Goal: Check status: Check status

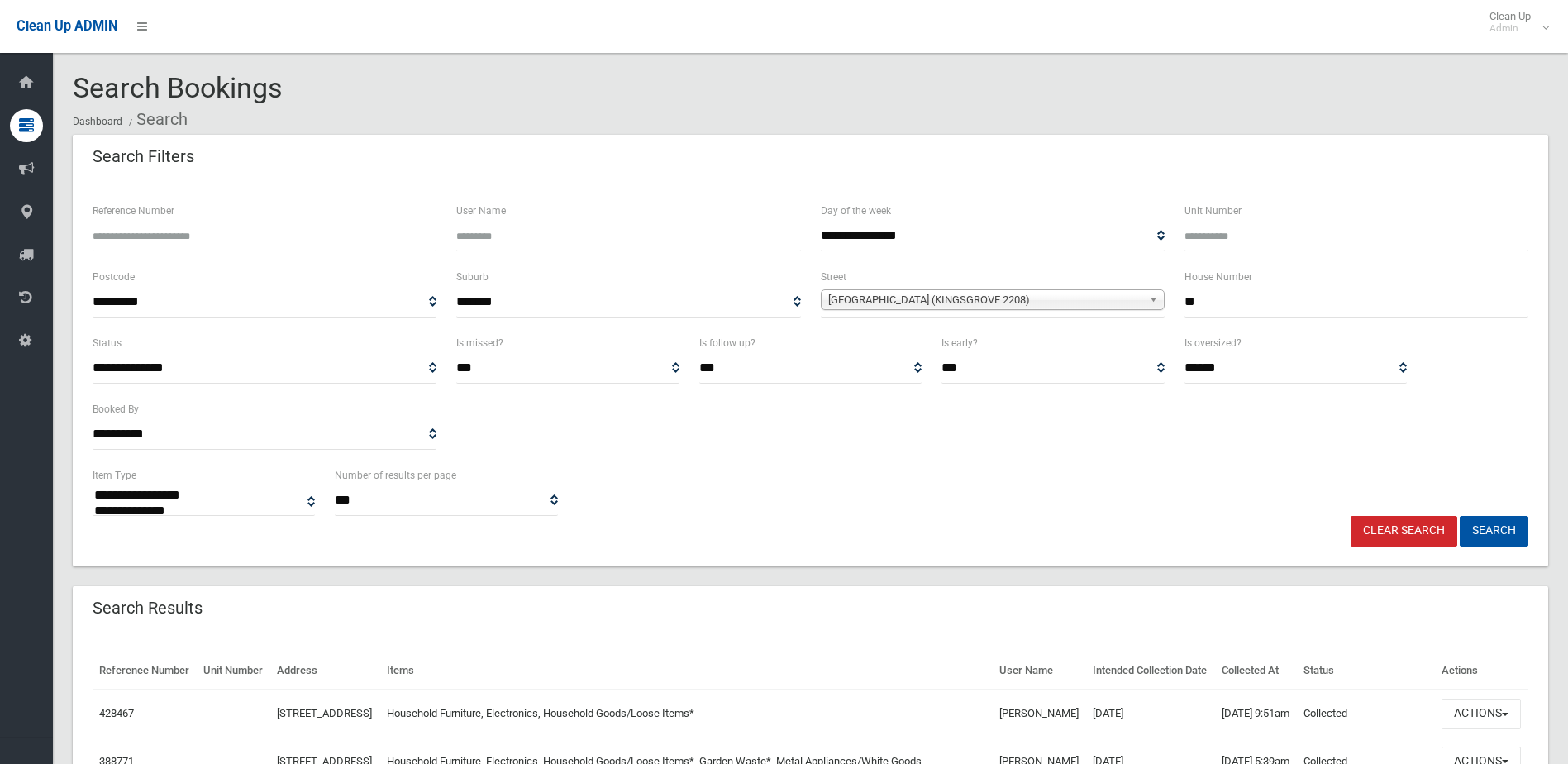
select select
click at [1424, 532] on link "Clear Search" at bounding box center [1404, 531] width 107 height 30
drag, startPoint x: 1211, startPoint y: 303, endPoint x: 1151, endPoint y: 310, distance: 60.4
click at [1151, 310] on div "**********" at bounding box center [811, 300] width 1455 height 66
type input "*"
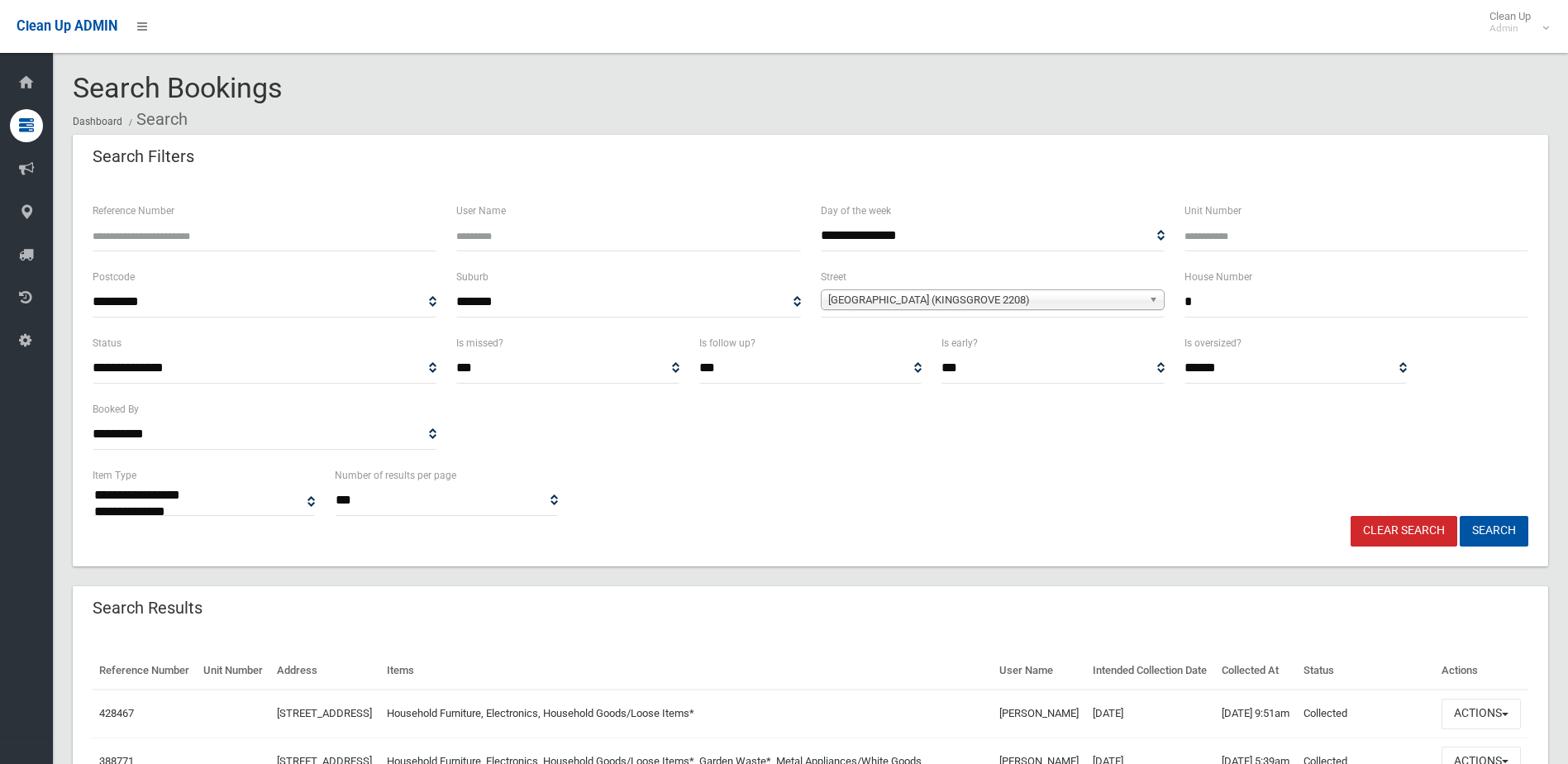
click at [1089, 301] on span "Rosebank Avenue (KINGSGROVE 2208)" at bounding box center [985, 300] width 314 height 20
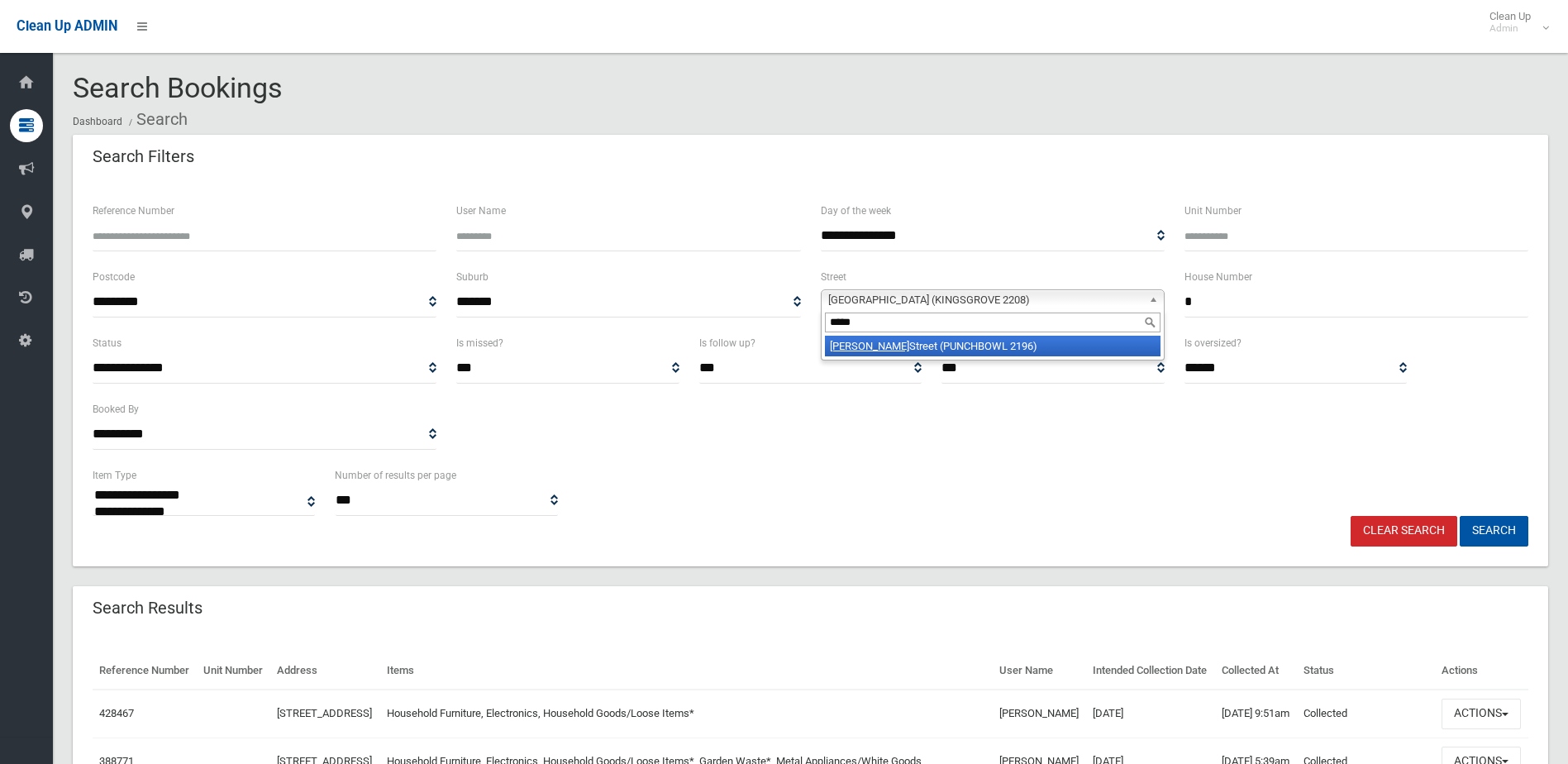
type input "*****"
click at [1034, 346] on li "Viola Street (PUNCHBOWL 2196)" at bounding box center [992, 346] width 336 height 20
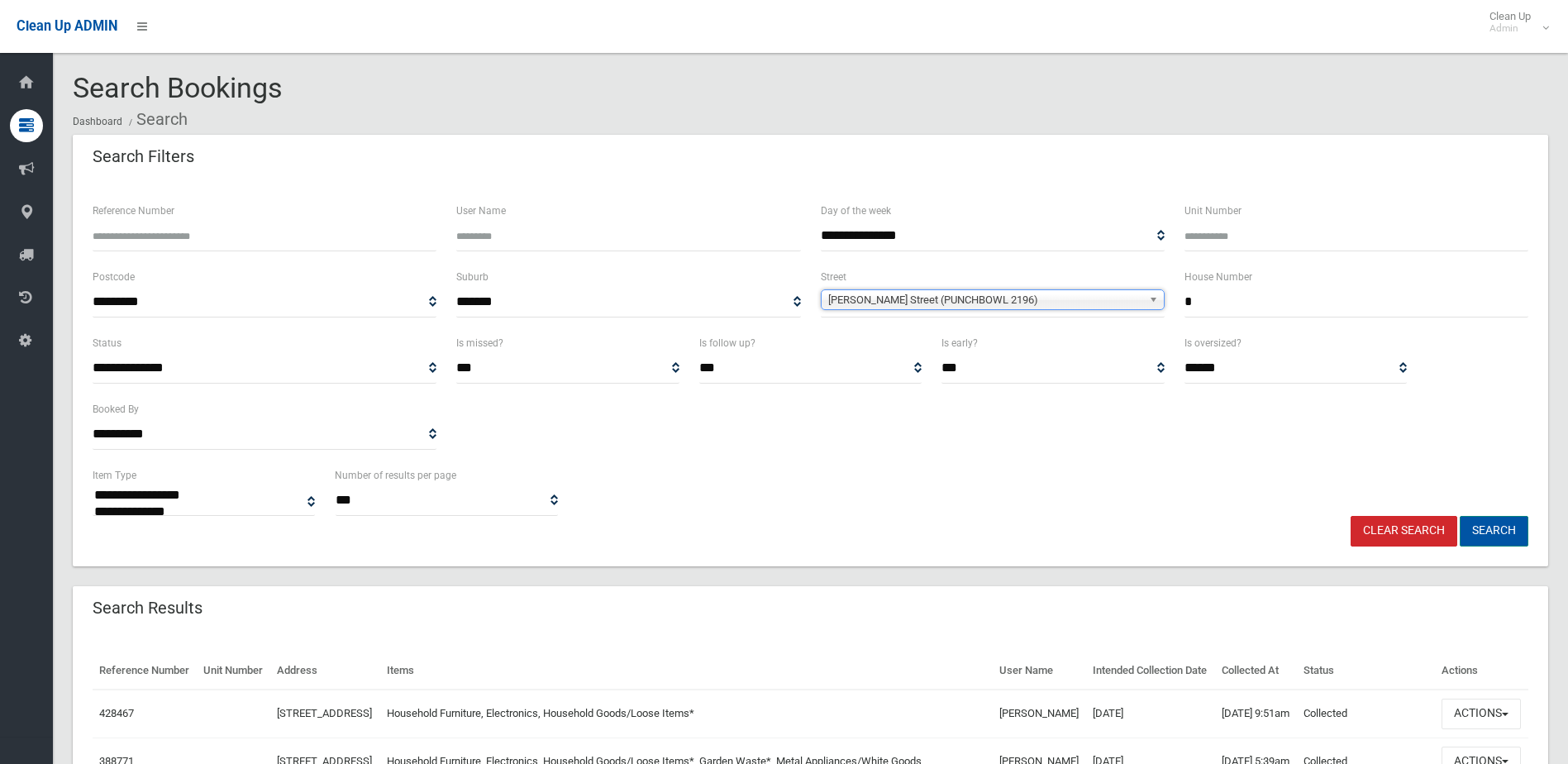
click at [1497, 529] on button "Search" at bounding box center [1493, 531] width 68 height 30
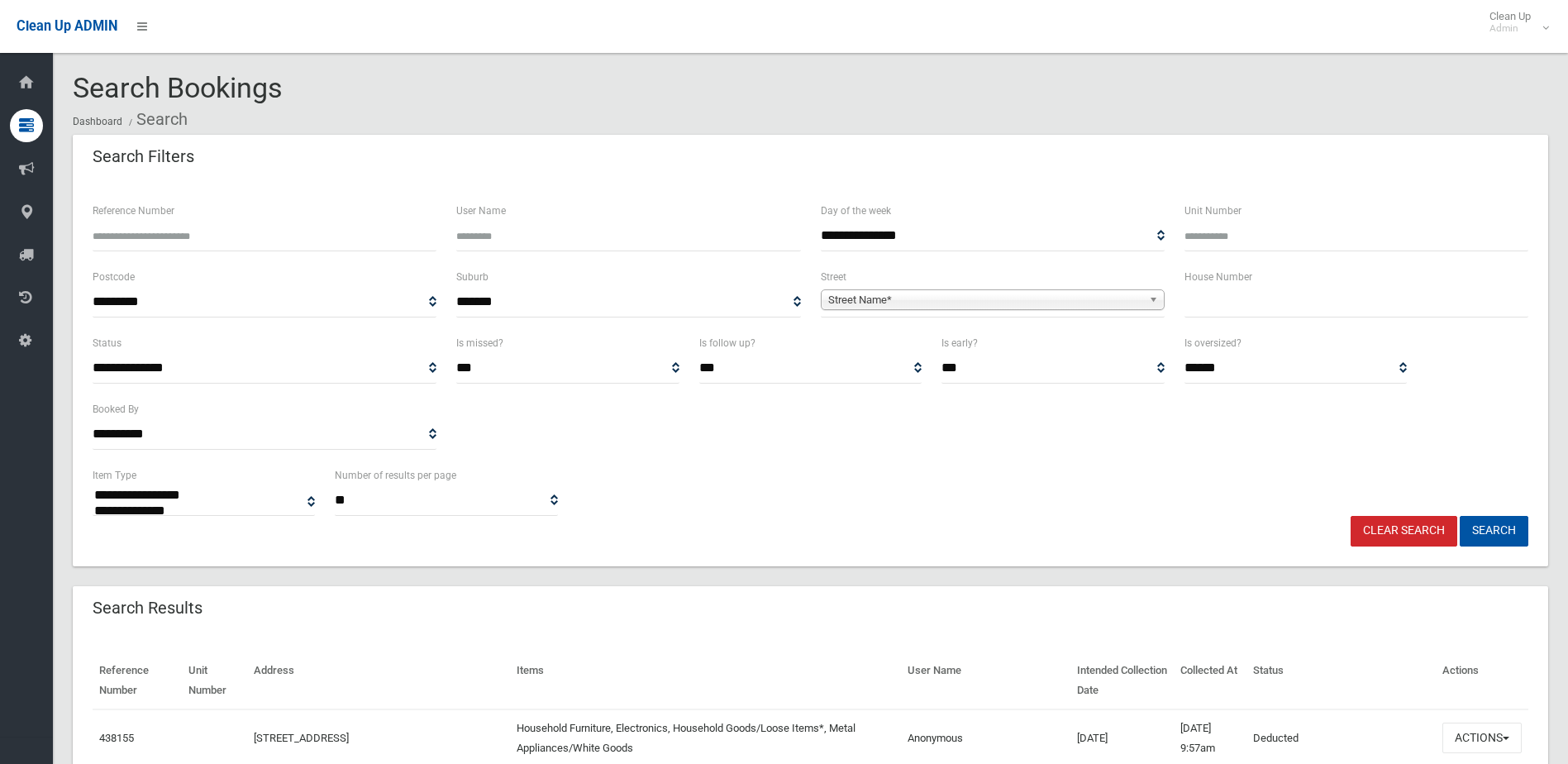
select select
type input "*"
click at [1020, 302] on span "Street Name*" at bounding box center [985, 300] width 314 height 20
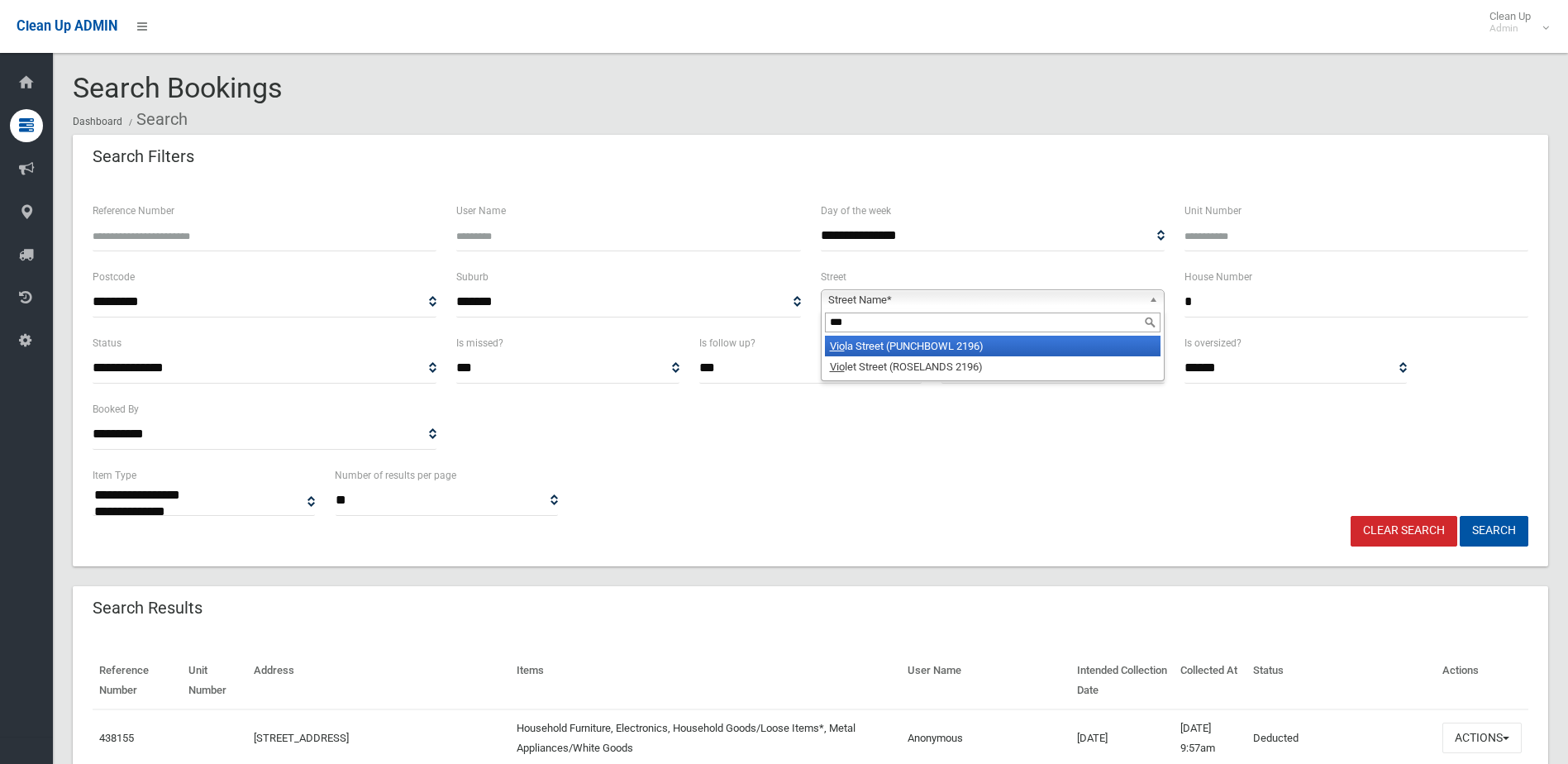
type input "***"
click at [979, 350] on li "Vio la Street (PUNCHBOWL 2196)" at bounding box center [992, 346] width 336 height 20
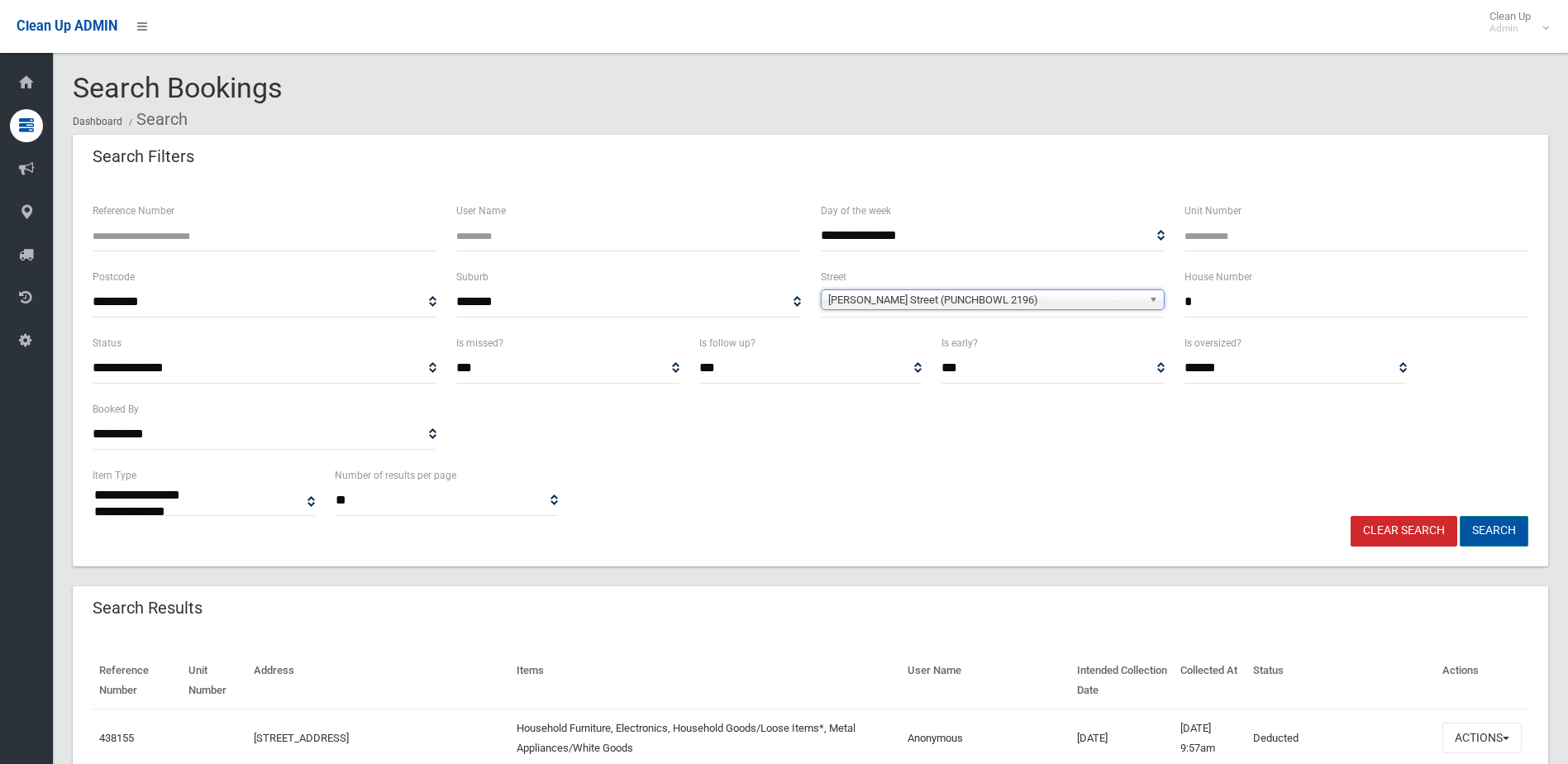
click at [1495, 526] on button "Search" at bounding box center [1493, 531] width 68 height 30
click at [1490, 526] on button "Search" at bounding box center [1493, 531] width 68 height 30
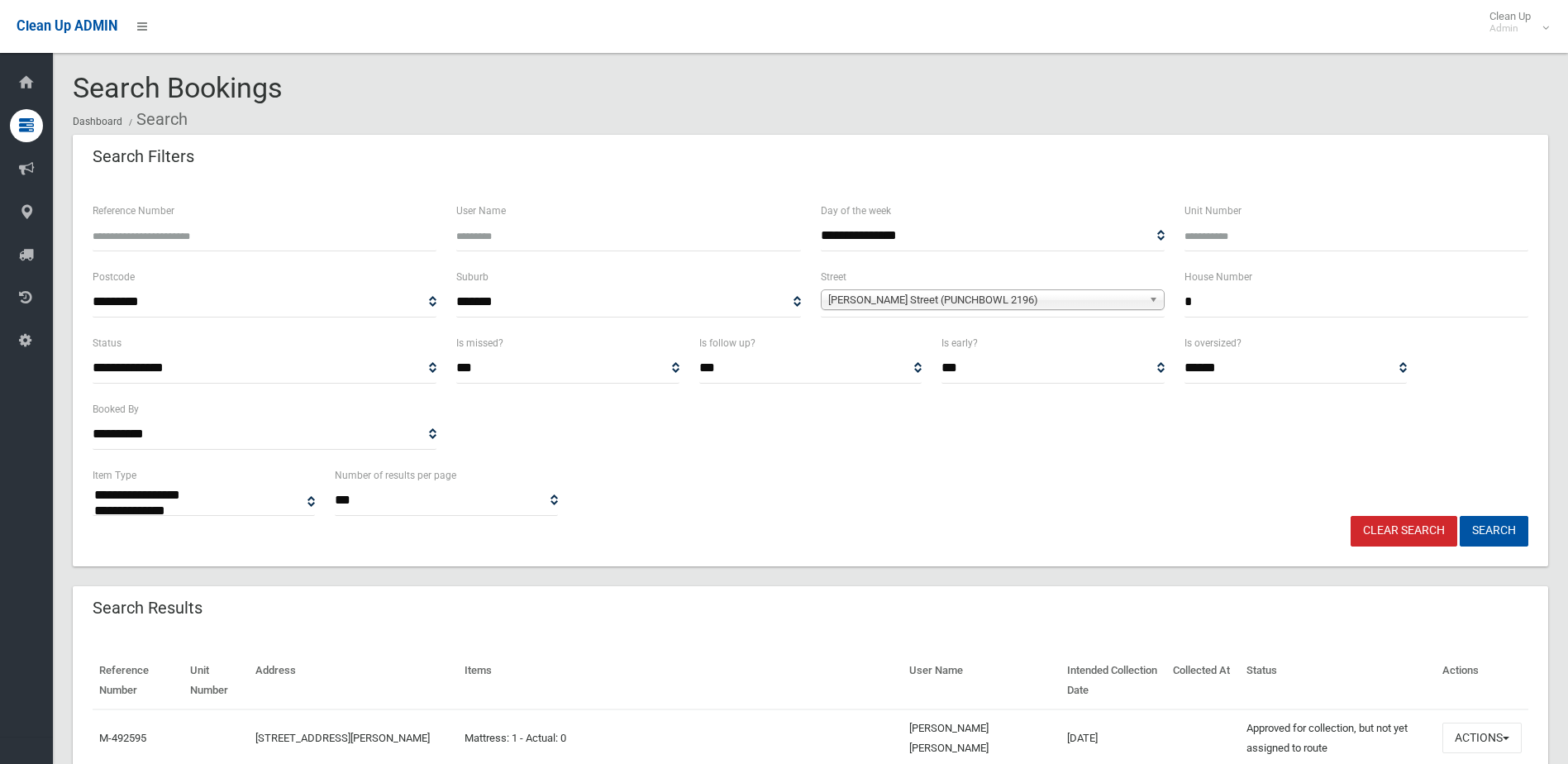
select select
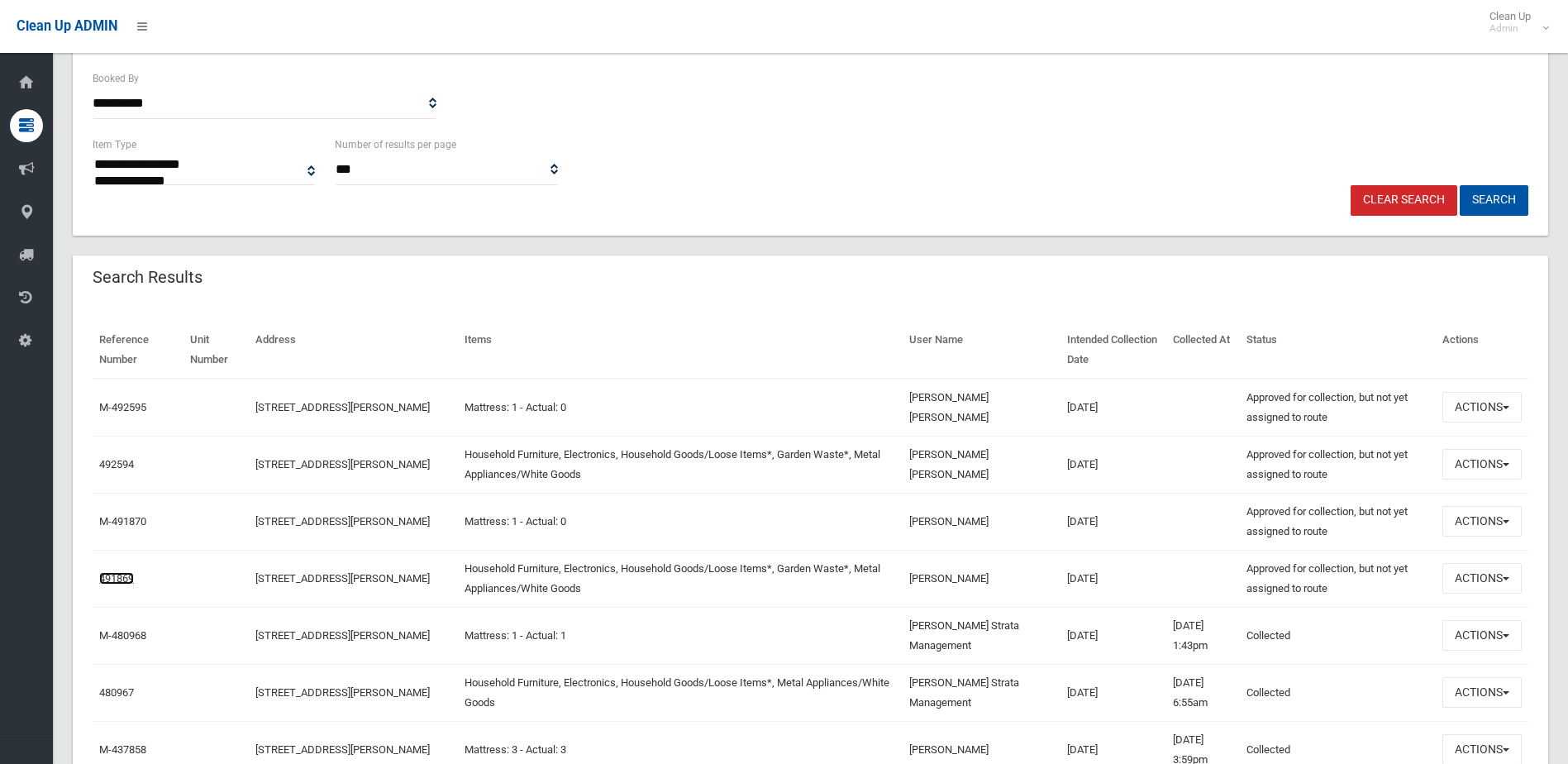
click at [109, 578] on link "491869" at bounding box center [117, 578] width 35 height 12
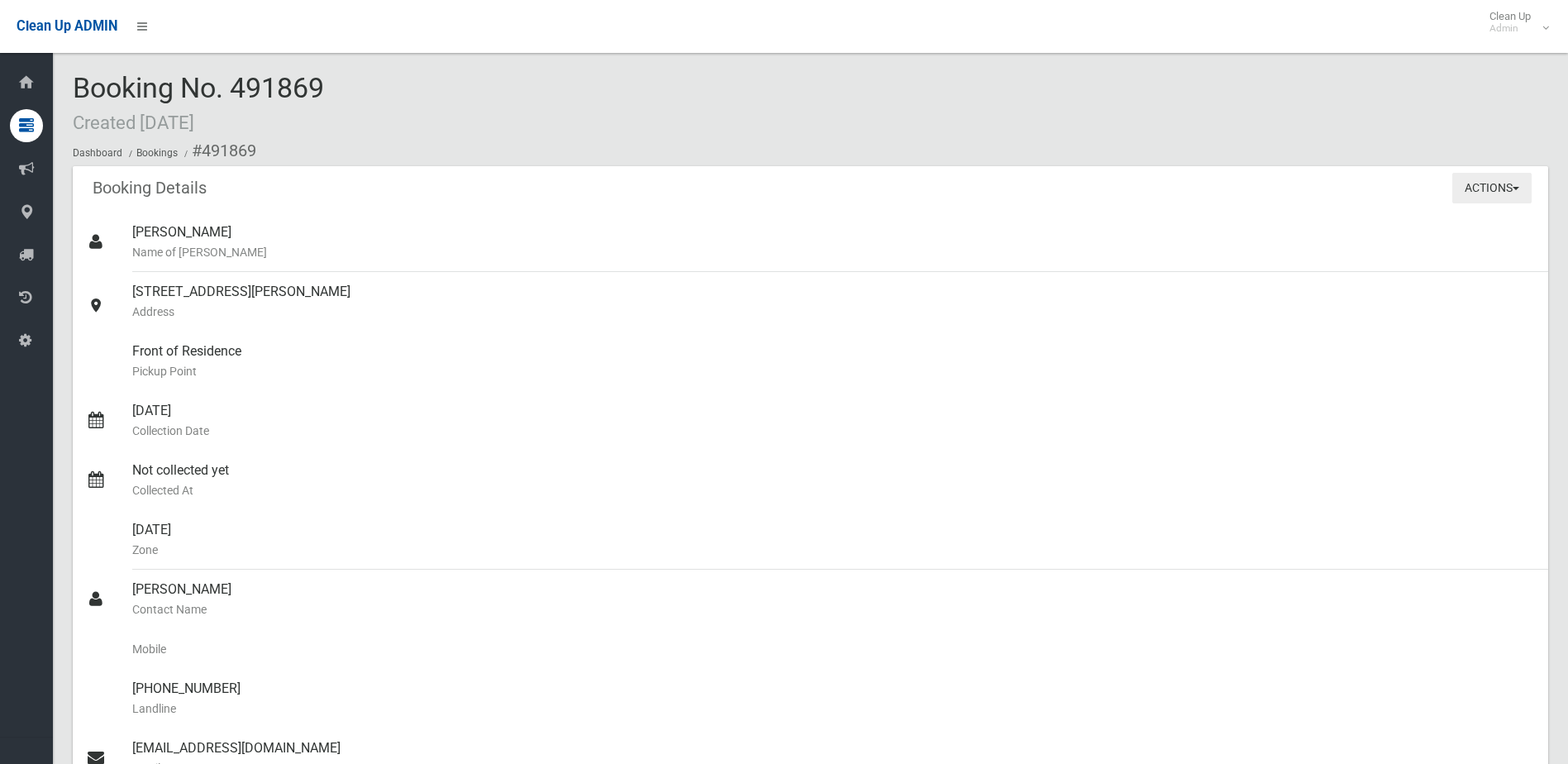
click at [1488, 186] on button "Actions" at bounding box center [1491, 187] width 79 height 30
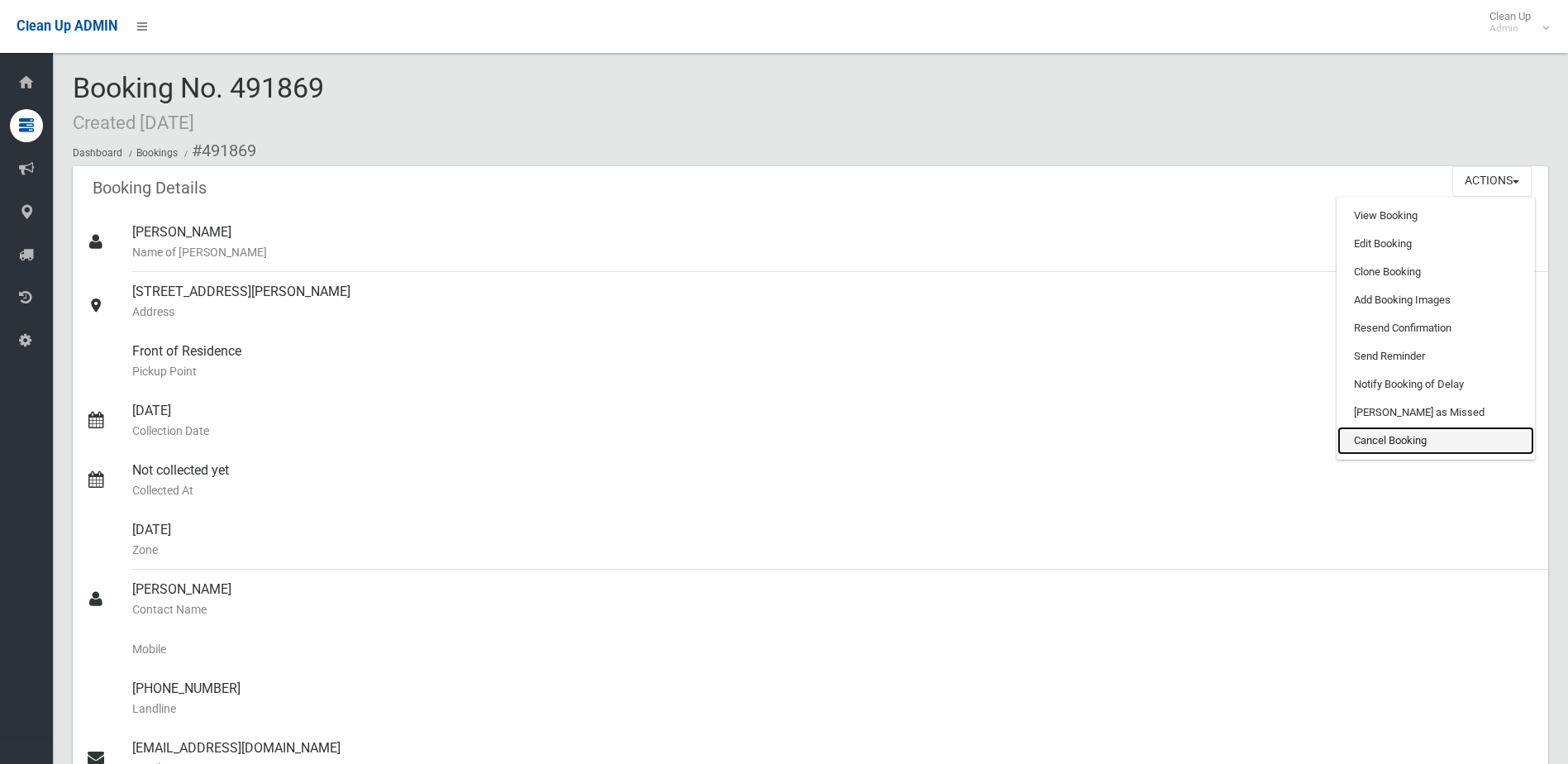
click at [1393, 437] on link "Cancel Booking" at bounding box center [1435, 440] width 196 height 28
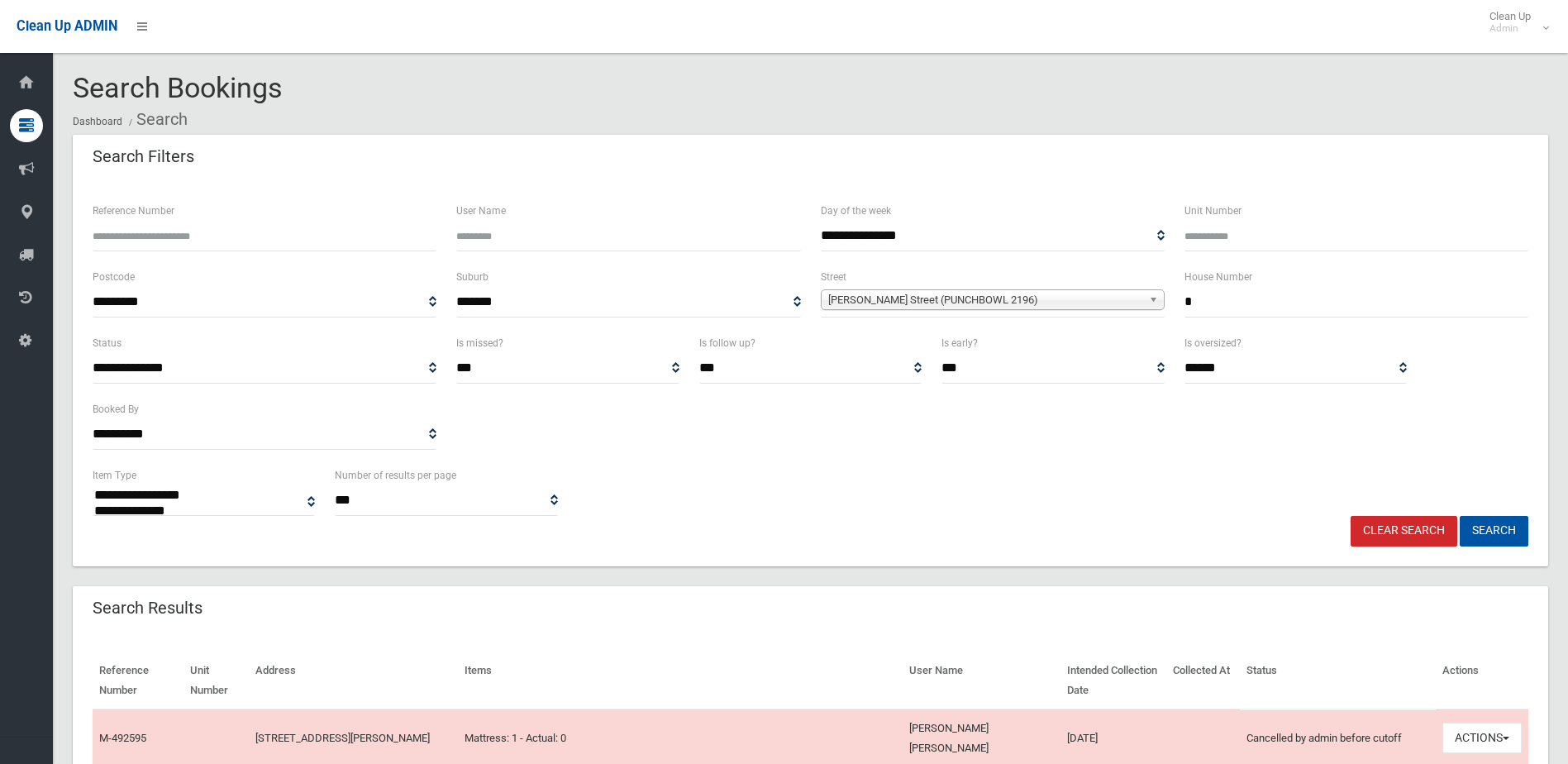
select select
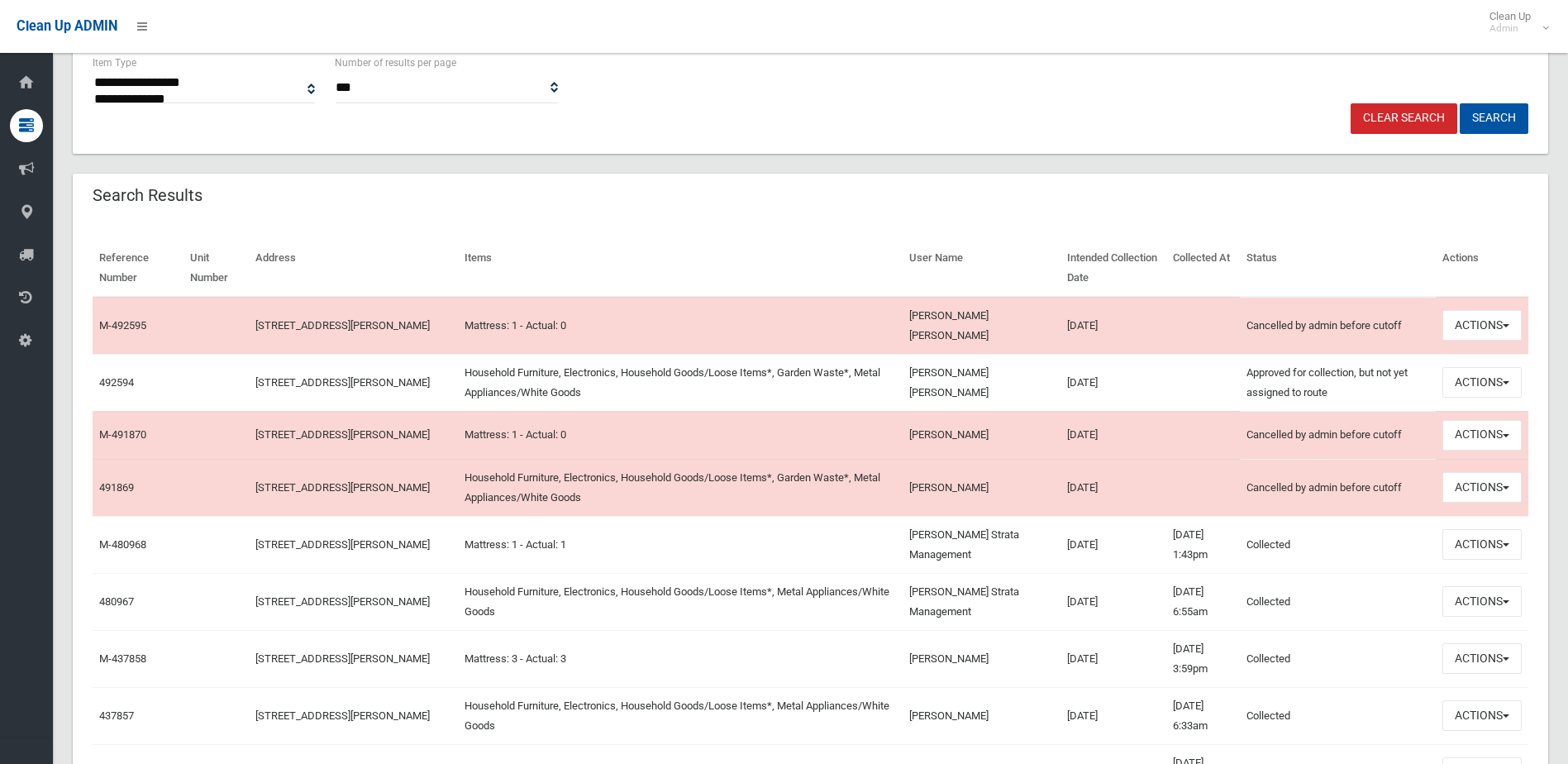
scroll to position [413, 0]
click at [1508, 323] on button "Actions" at bounding box center [1481, 324] width 79 height 30
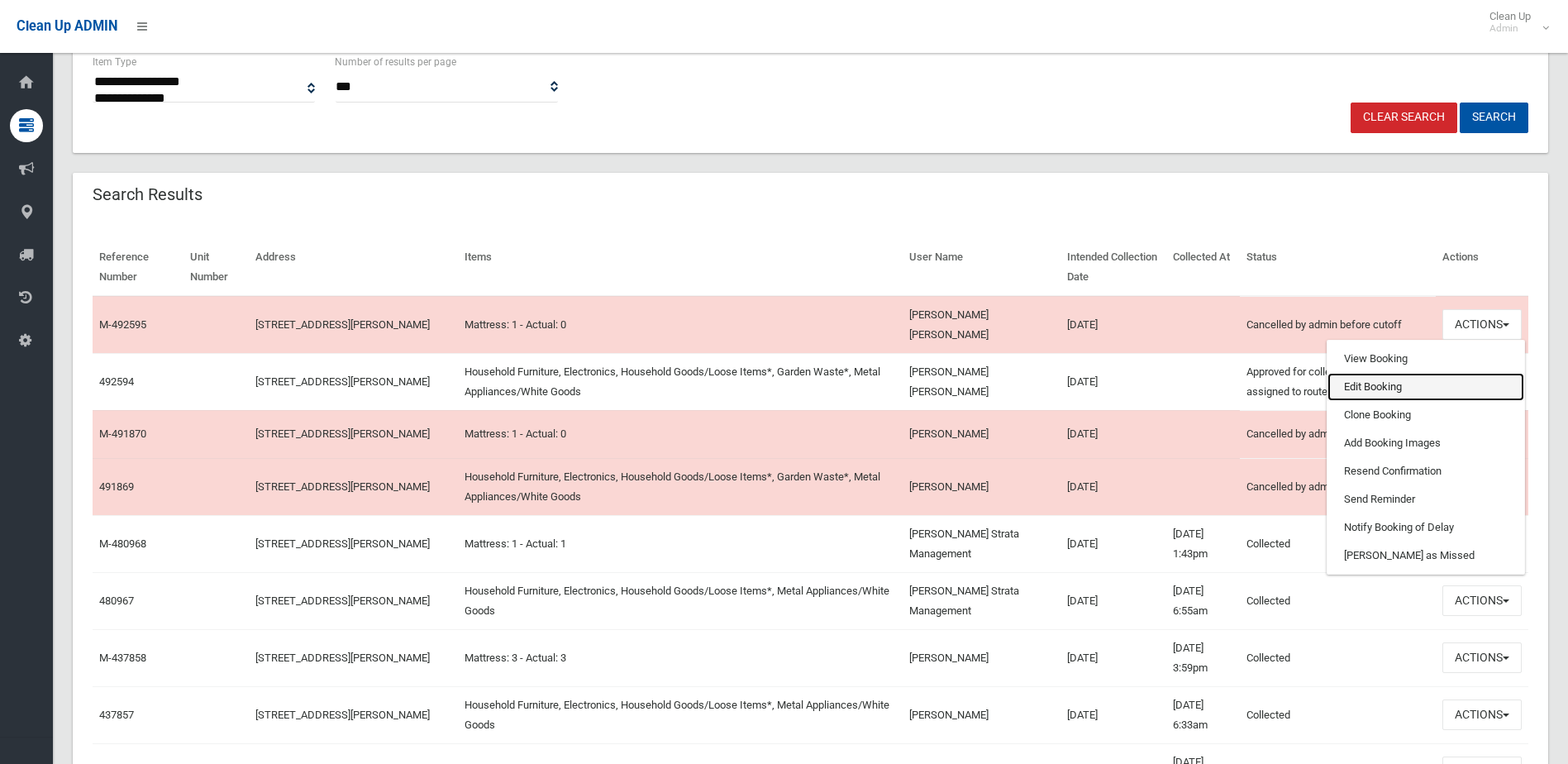
click at [1361, 382] on link "Edit Booking" at bounding box center [1425, 387] width 196 height 28
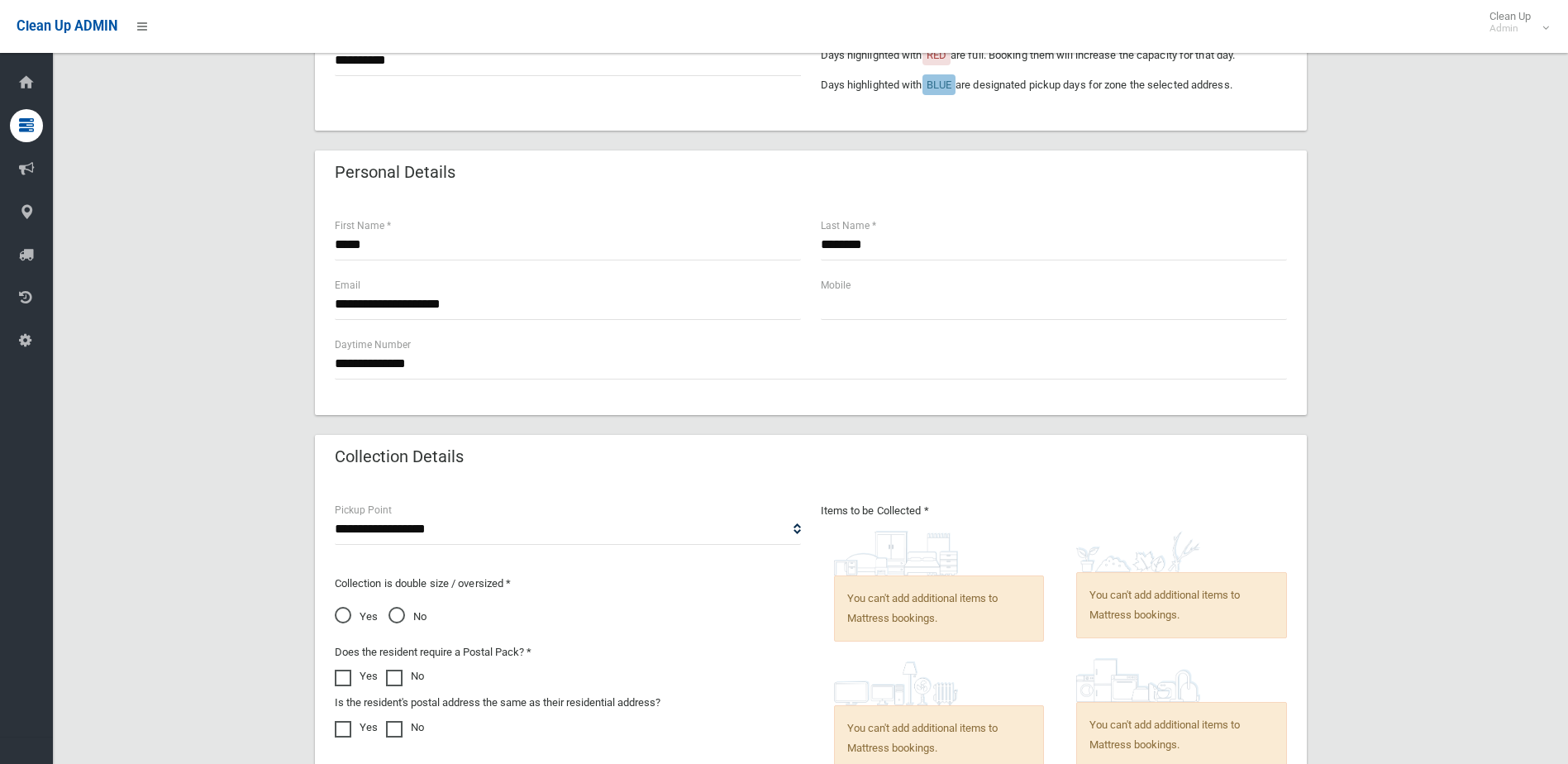
scroll to position [248, 0]
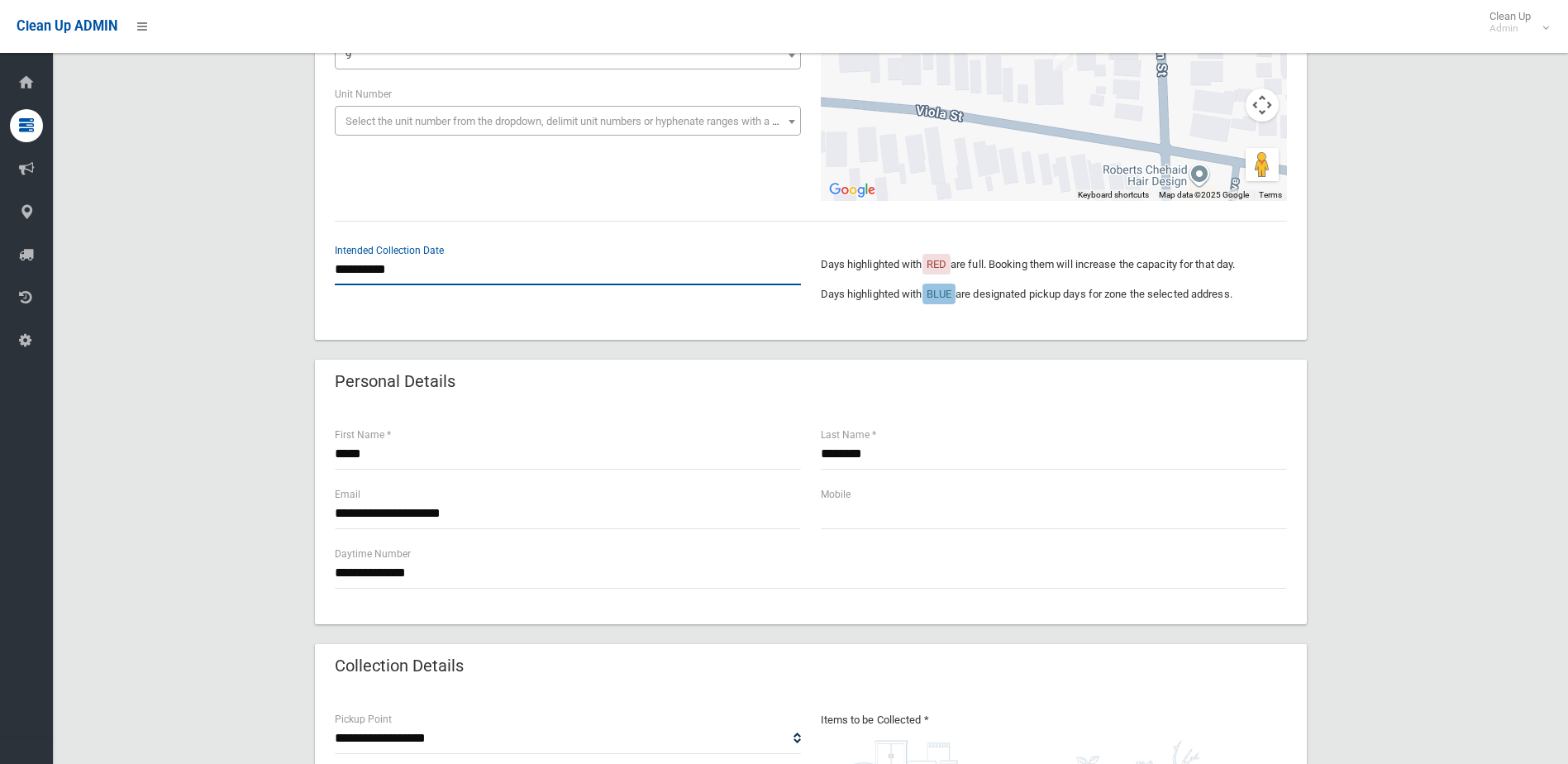
click at [412, 274] on input "**********" at bounding box center [567, 269] width 466 height 30
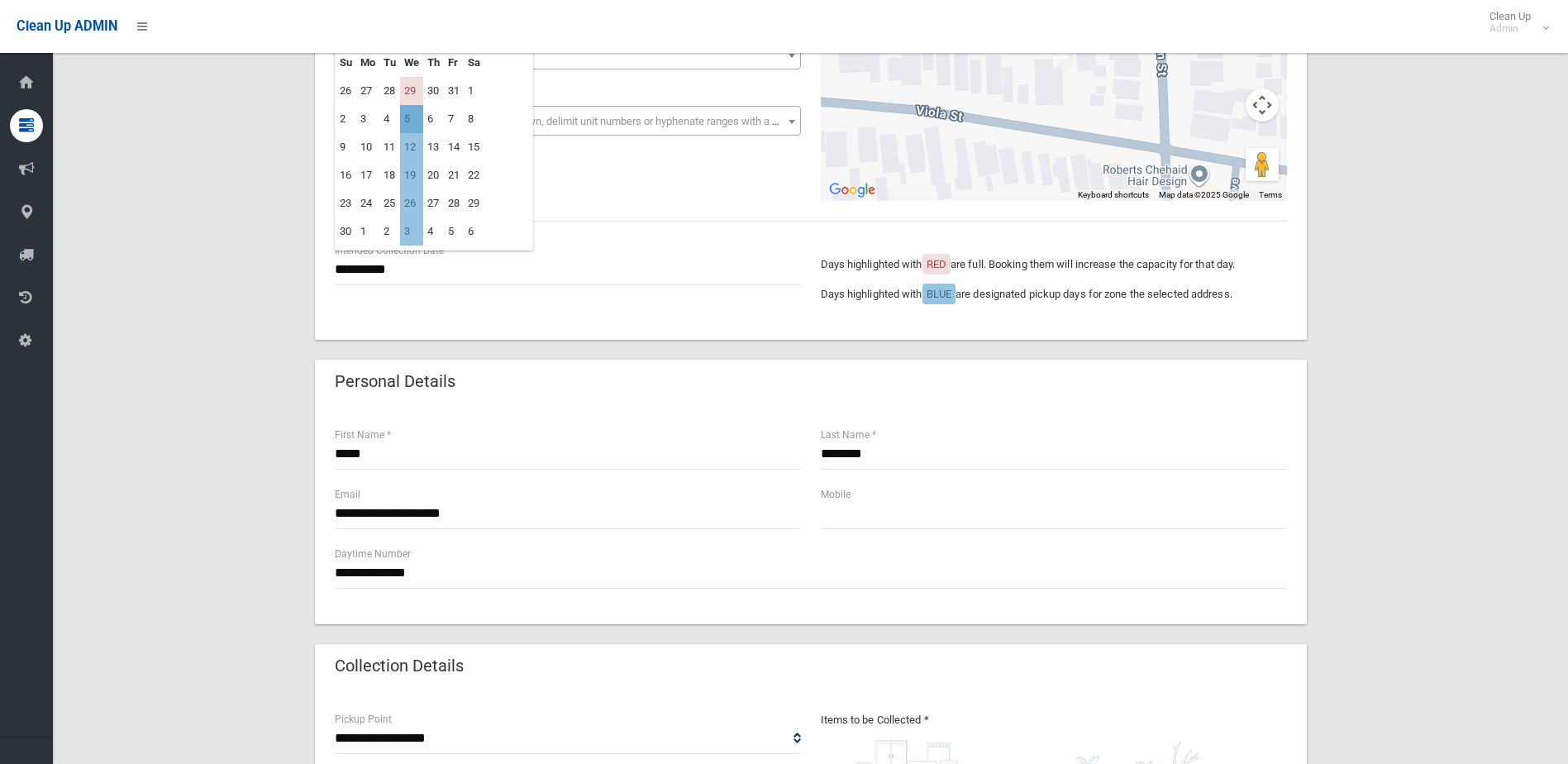
click at [403, 115] on td "5" at bounding box center [411, 119] width 23 height 28
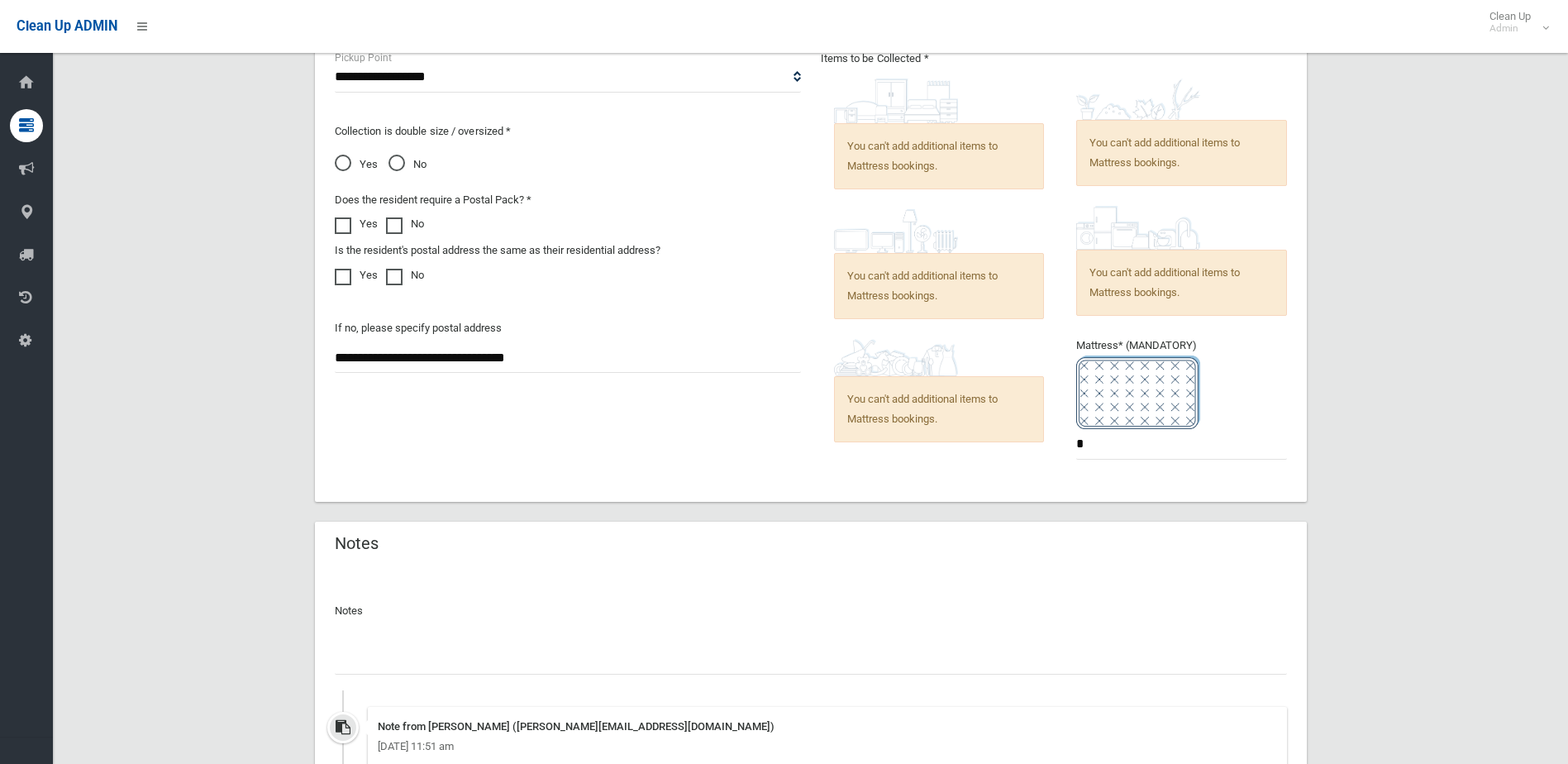
scroll to position [1109, 0]
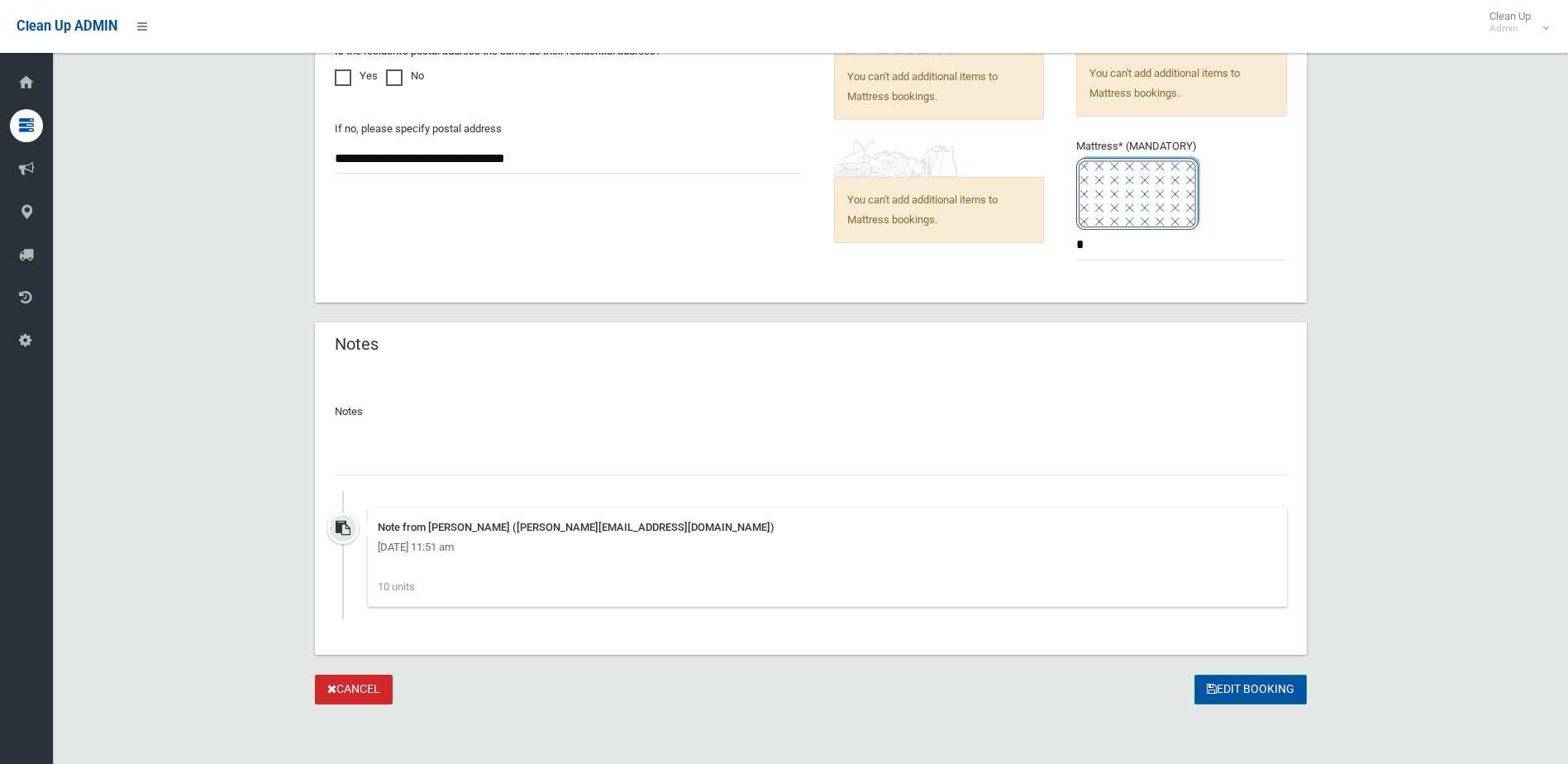
click at [1242, 681] on button "Edit Booking" at bounding box center [1251, 689] width 113 height 30
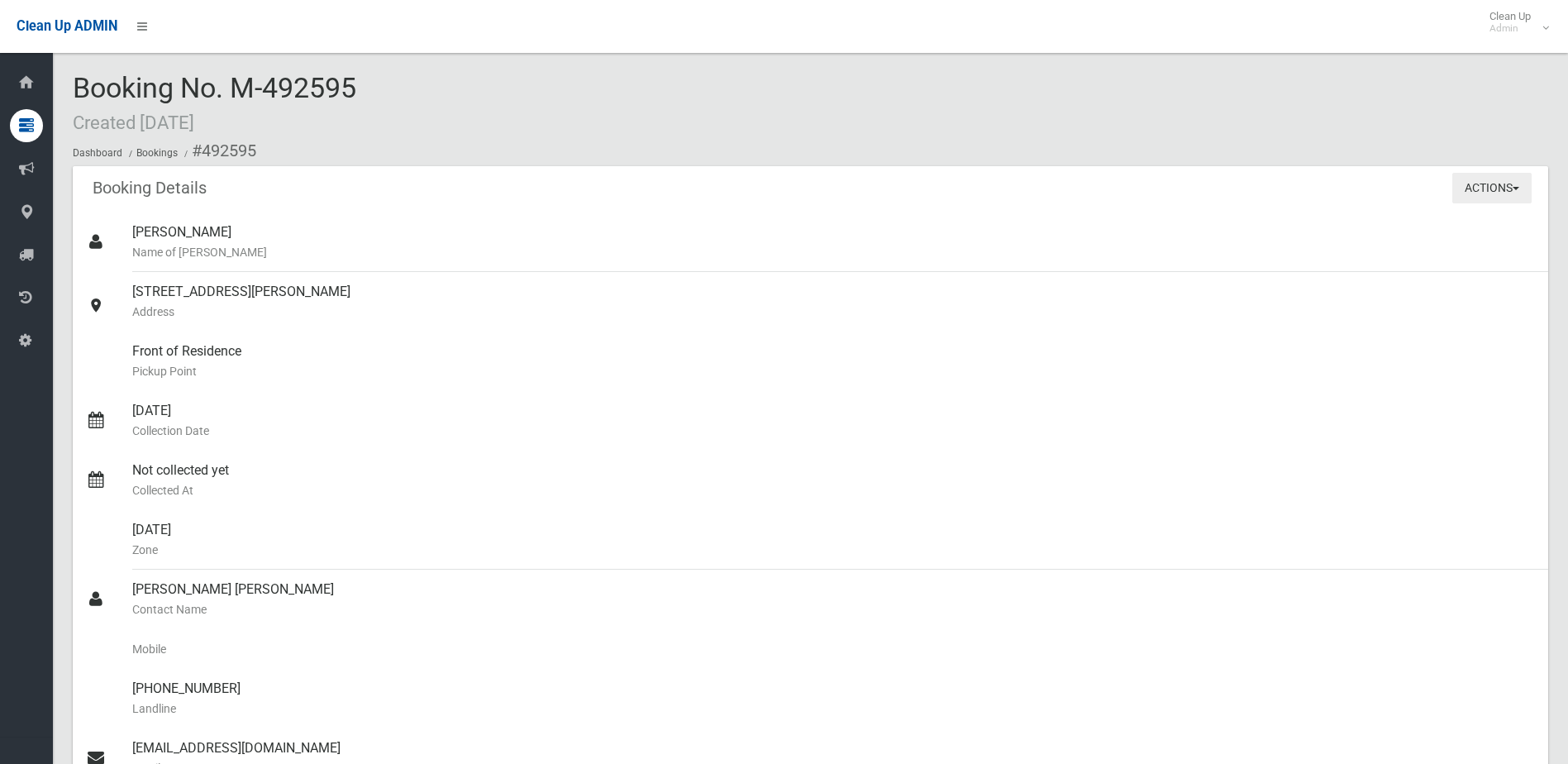
click at [1468, 186] on button "Actions" at bounding box center [1491, 187] width 79 height 30
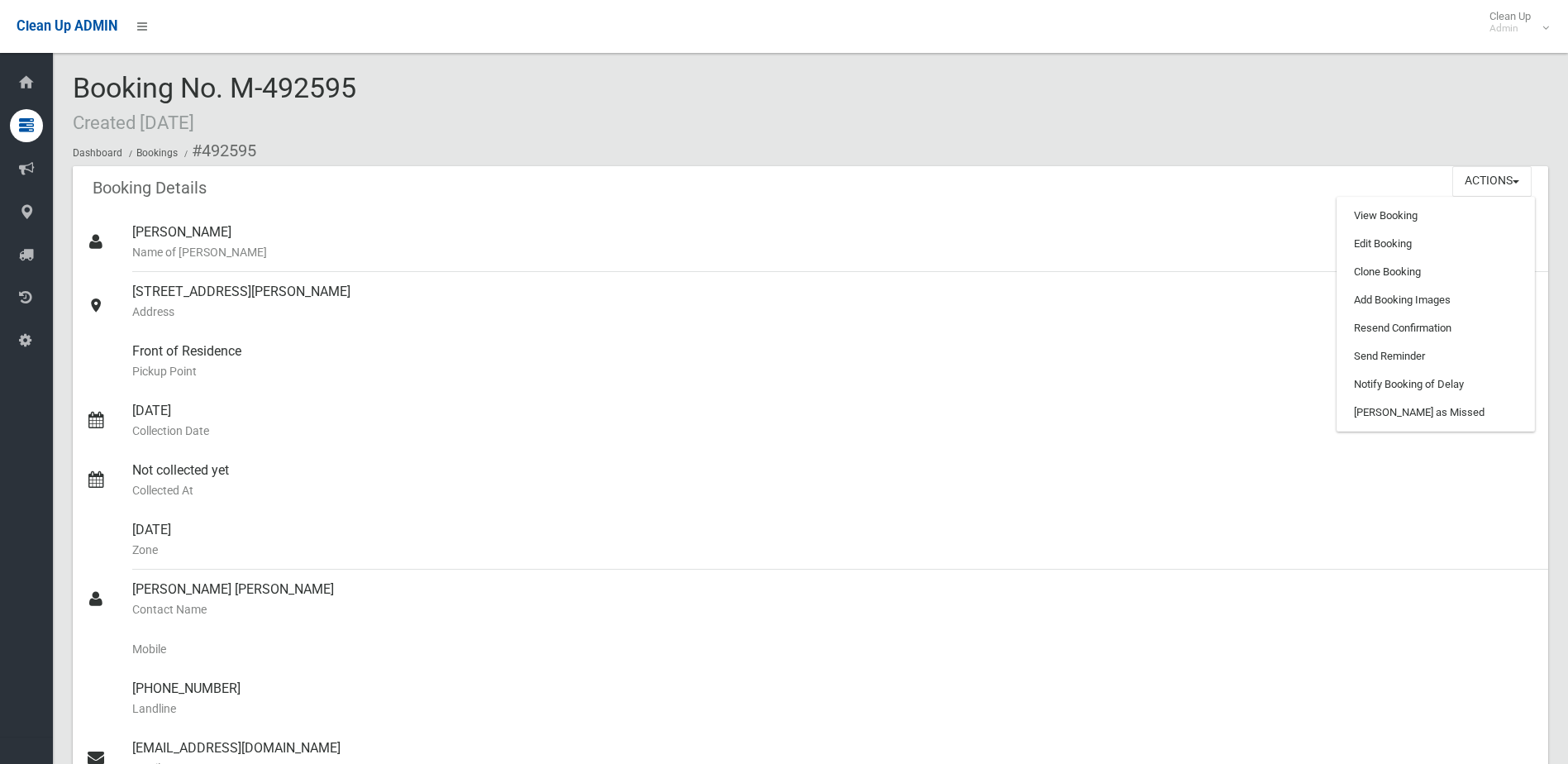
drag, startPoint x: 754, startPoint y: 244, endPoint x: 709, endPoint y: 208, distance: 57.6
click at [754, 244] on small "Name of Booker" at bounding box center [833, 253] width 1402 height 20
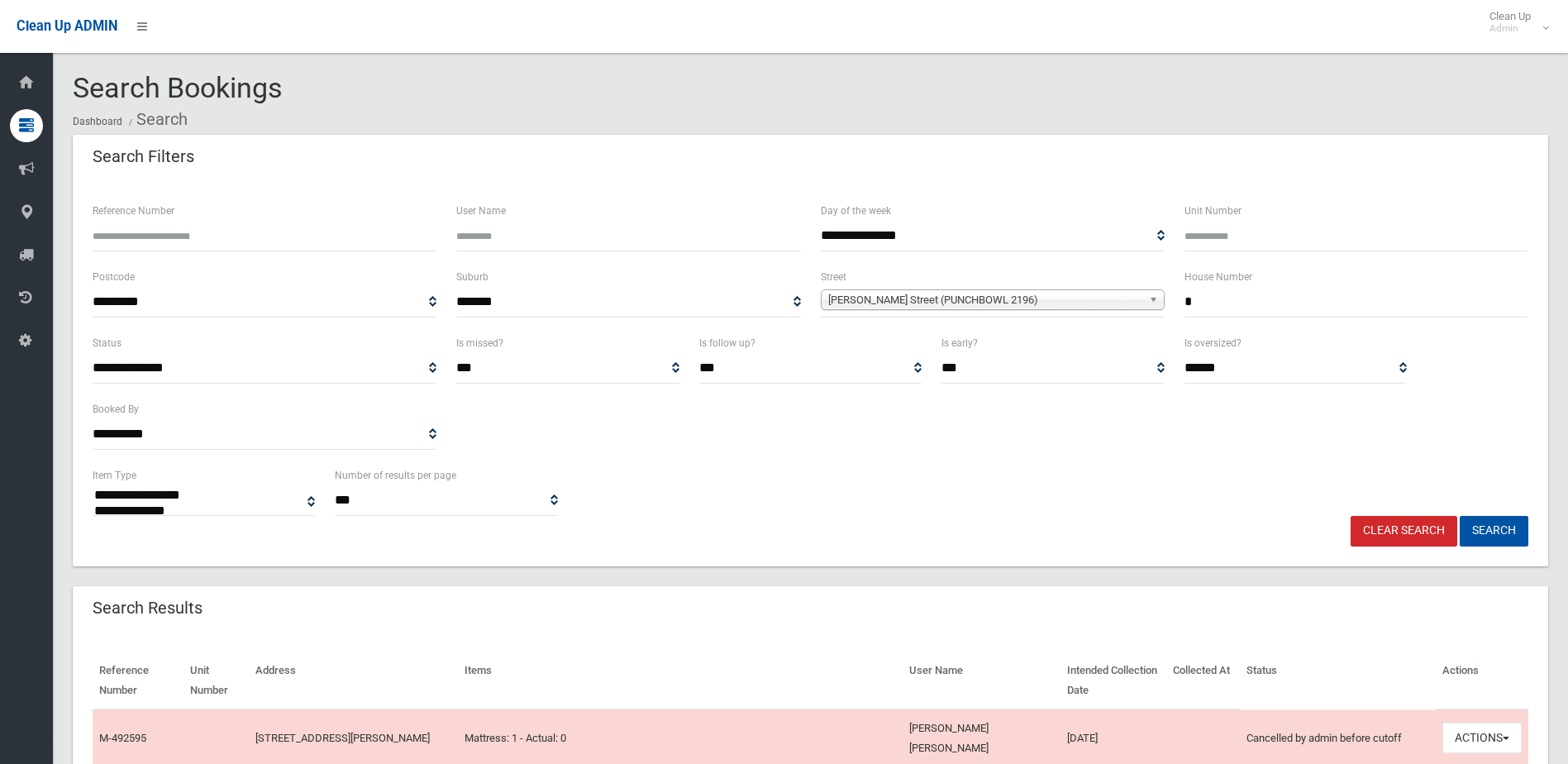
select select
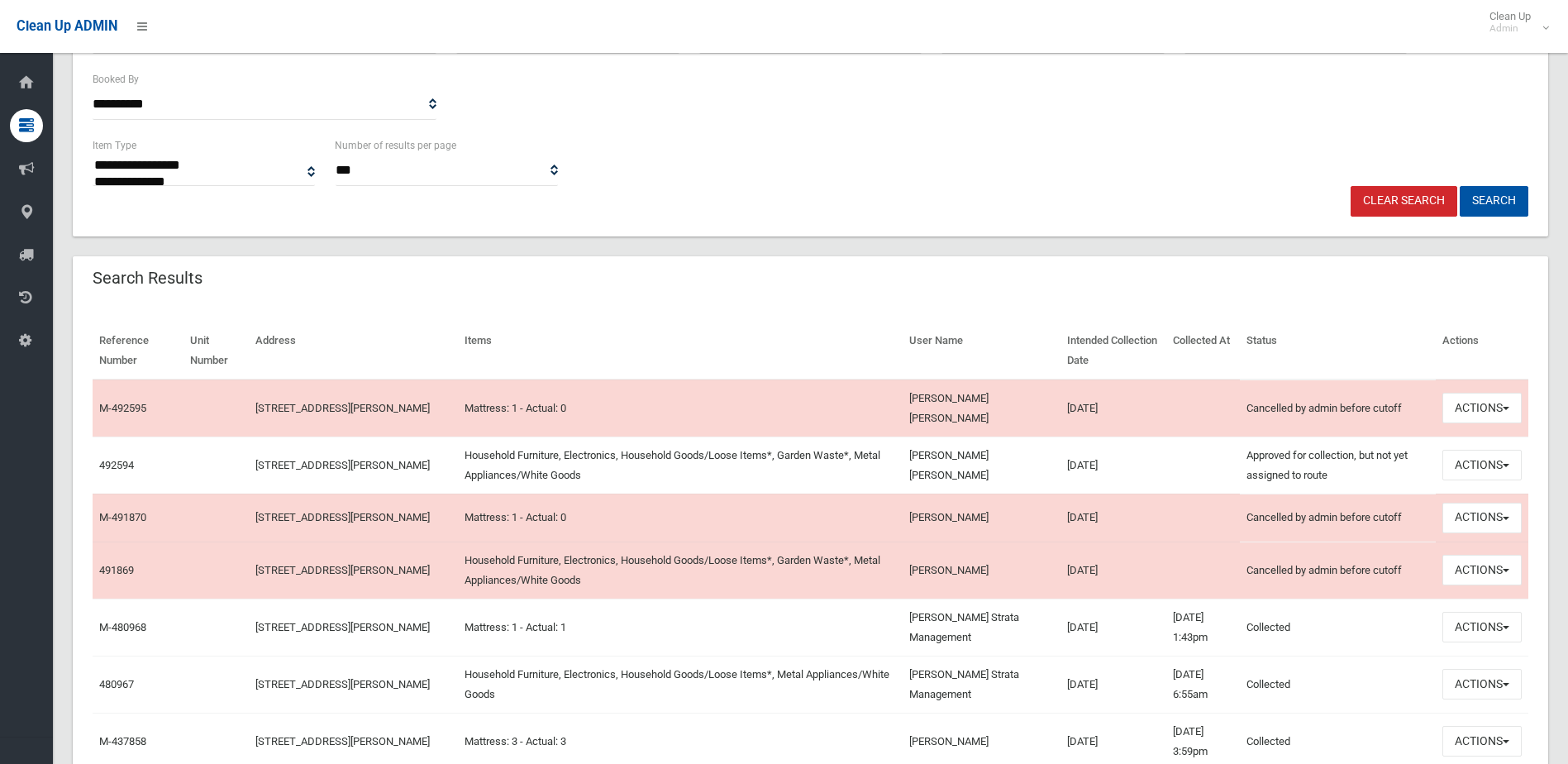
scroll to position [330, 0]
click at [124, 403] on link "M-492595" at bounding box center [123, 407] width 47 height 12
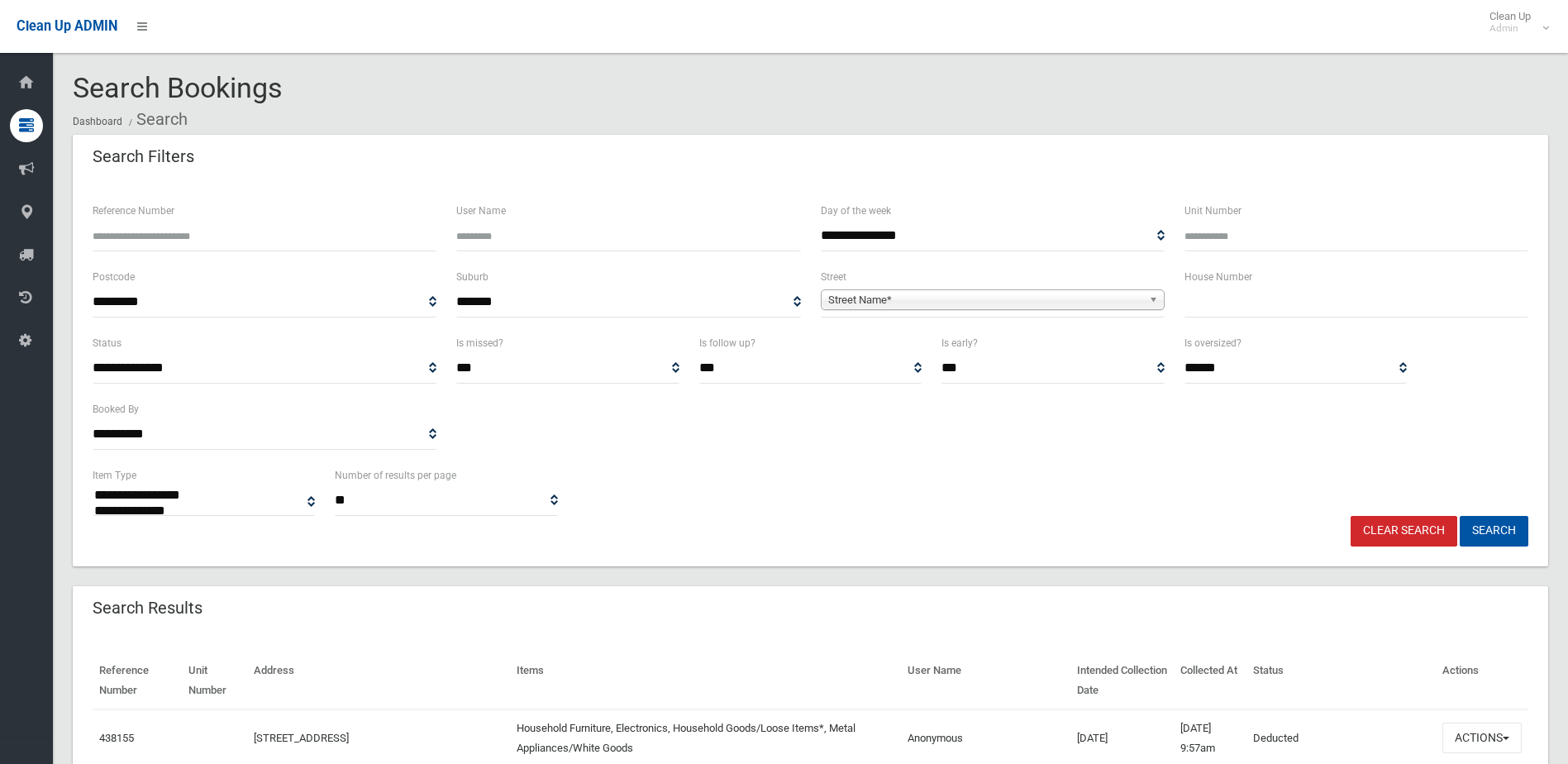
select select
click at [1259, 293] on input "text" at bounding box center [1356, 302] width 344 height 30
type input "*"
click at [996, 299] on span "Street Name*" at bounding box center [985, 300] width 314 height 20
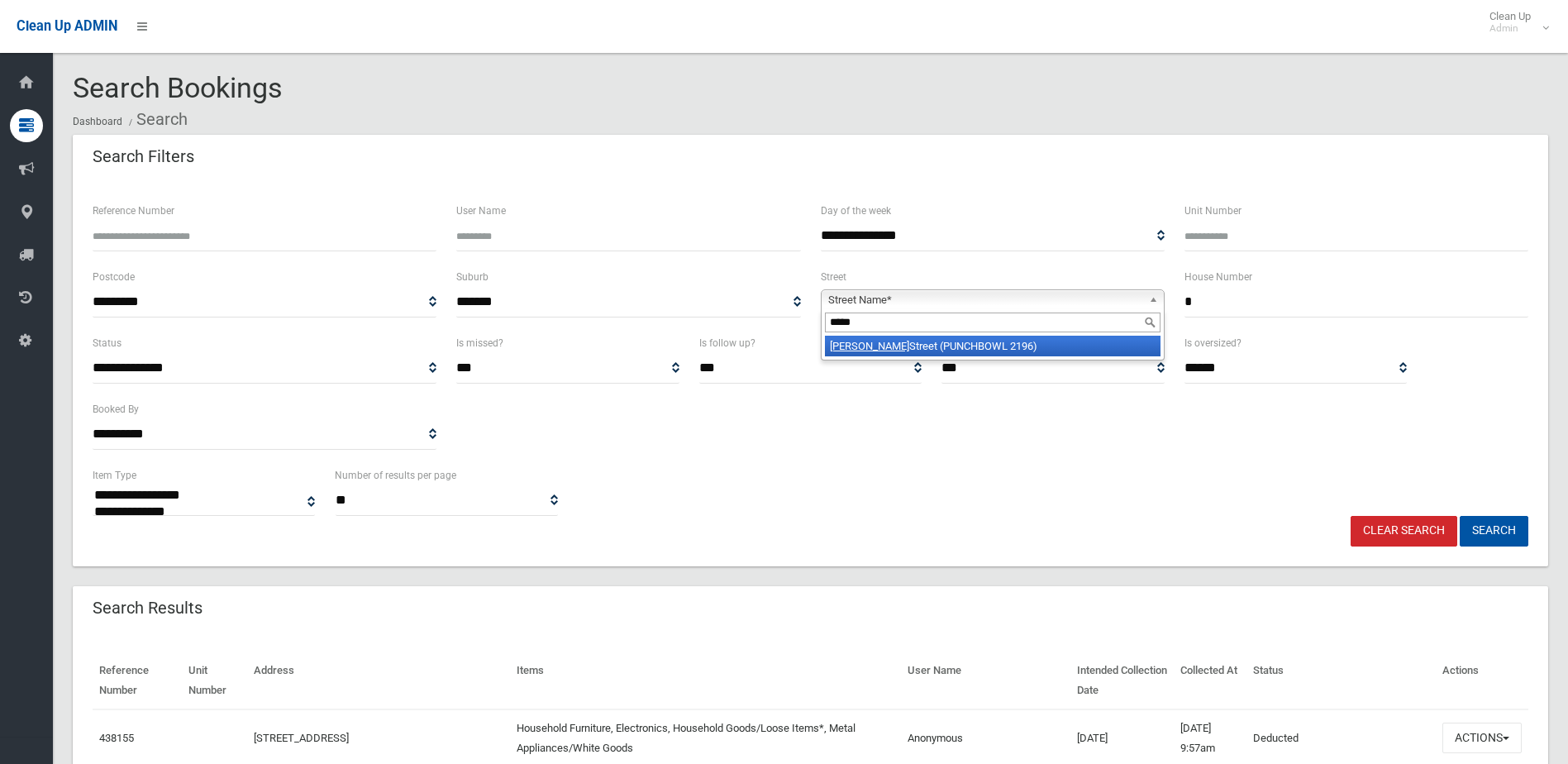
type input "*****"
click at [949, 345] on li "Viola Street (PUNCHBOWL 2196)" at bounding box center [992, 346] width 336 height 20
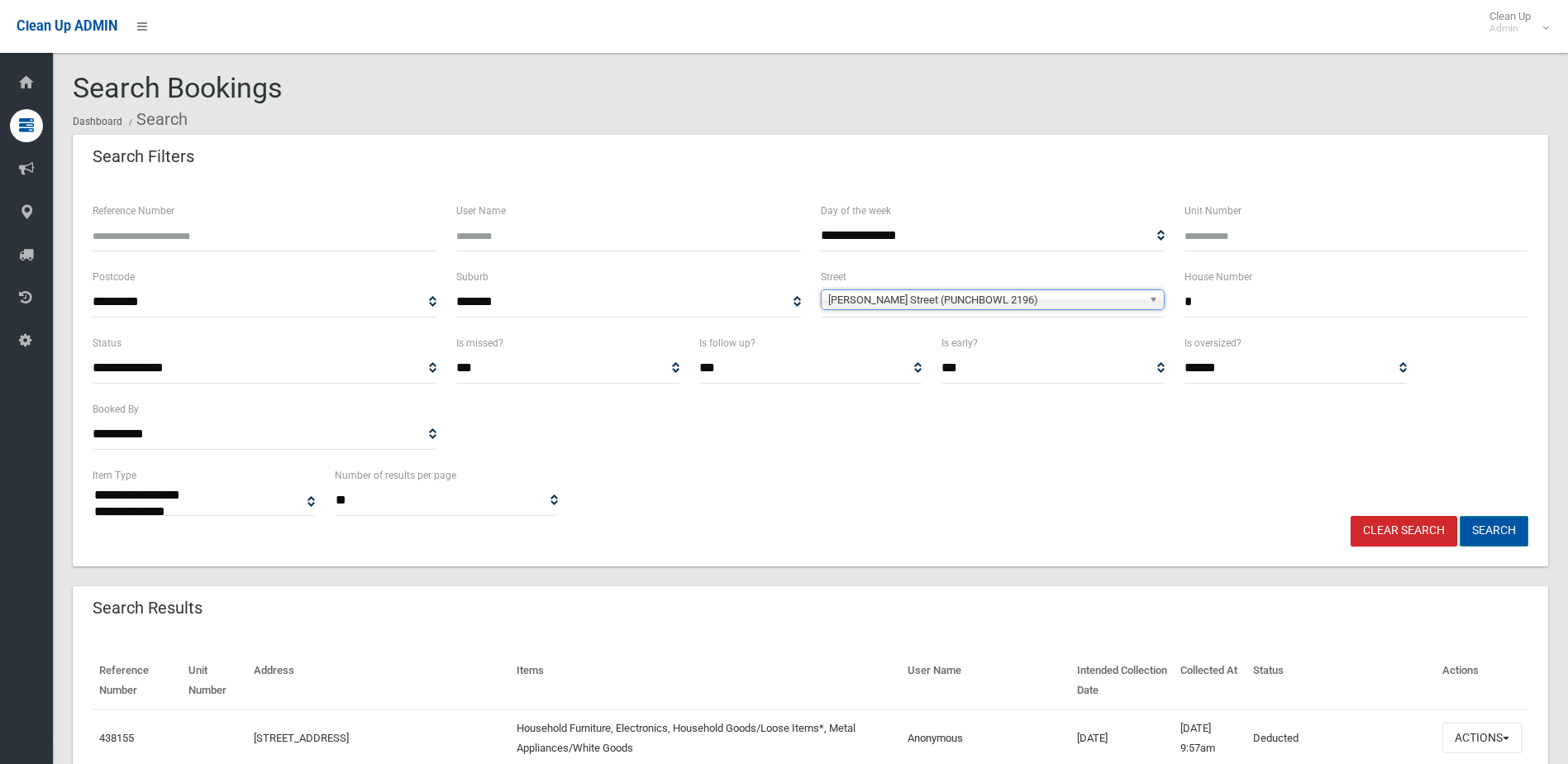
click at [1496, 532] on button "Search" at bounding box center [1493, 531] width 68 height 30
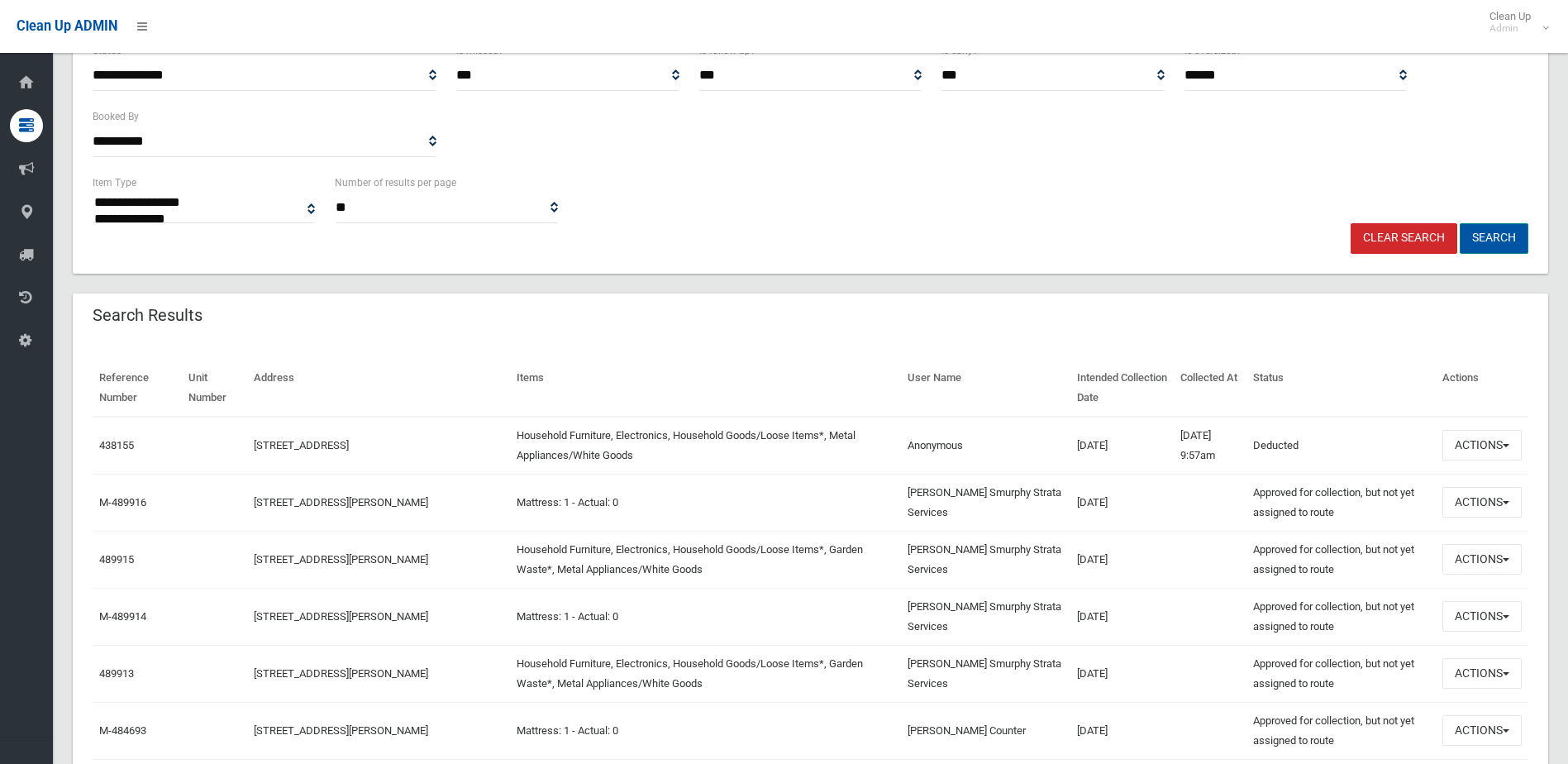
scroll to position [330, 0]
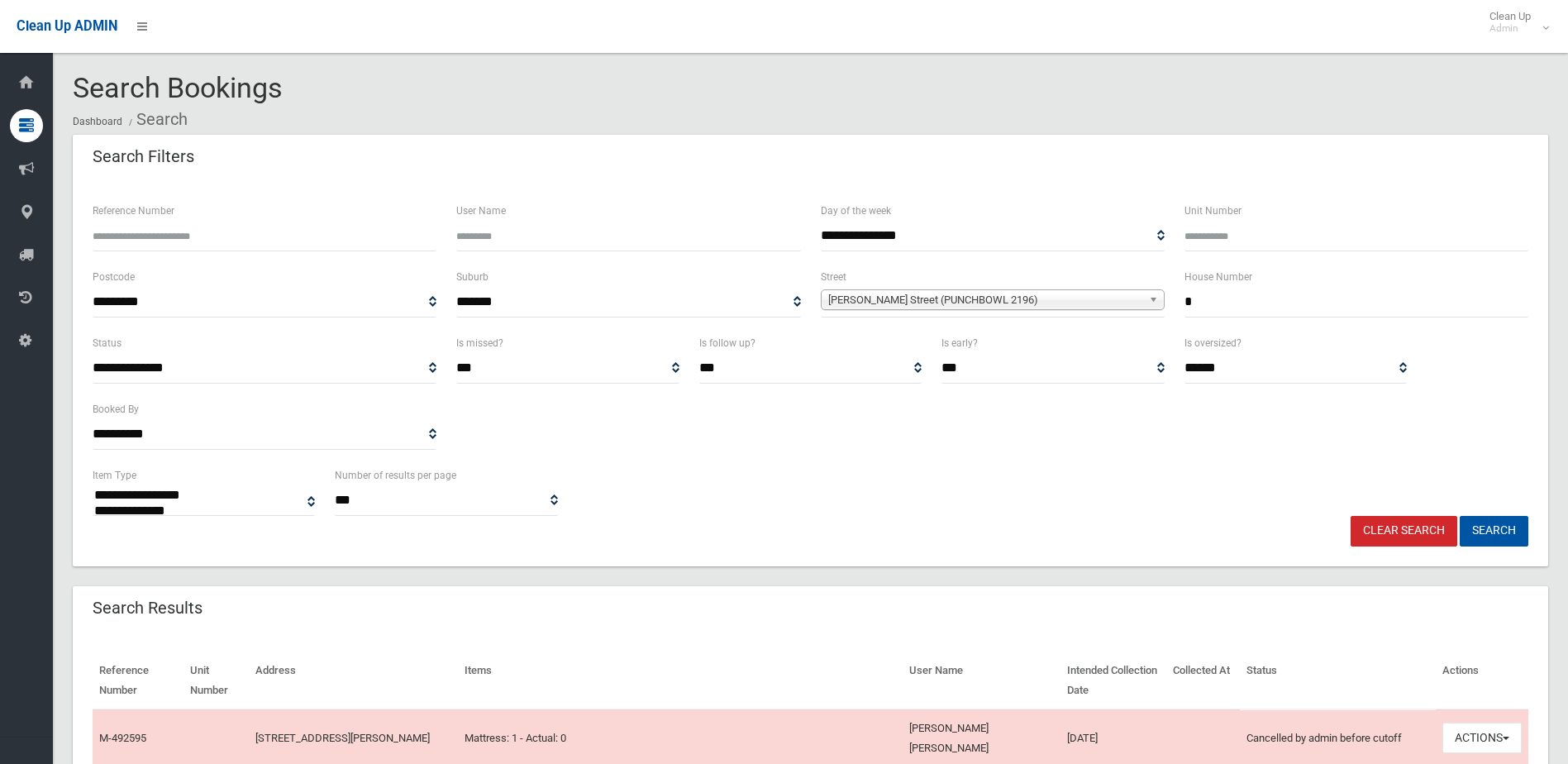
select select
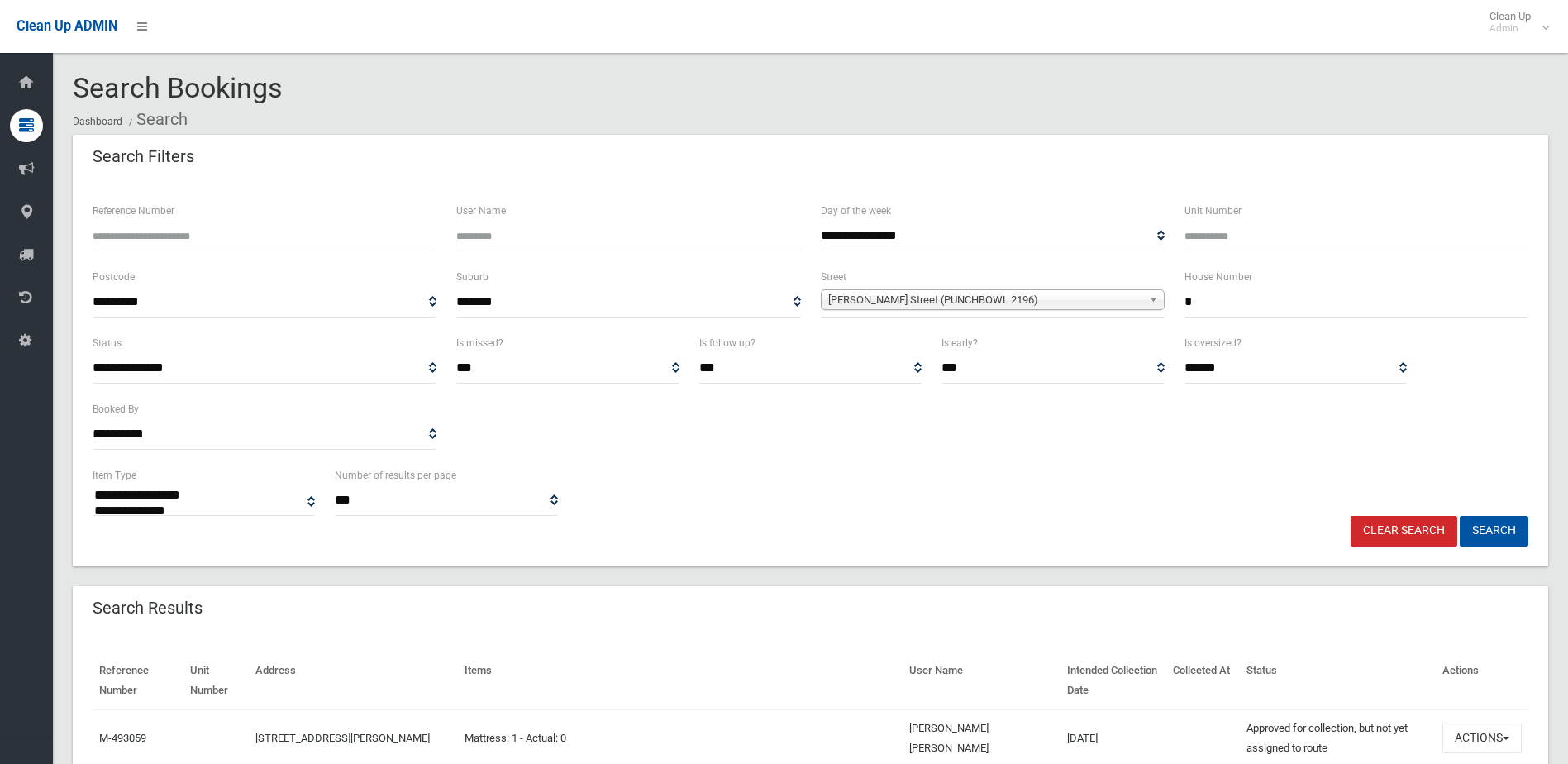
select select
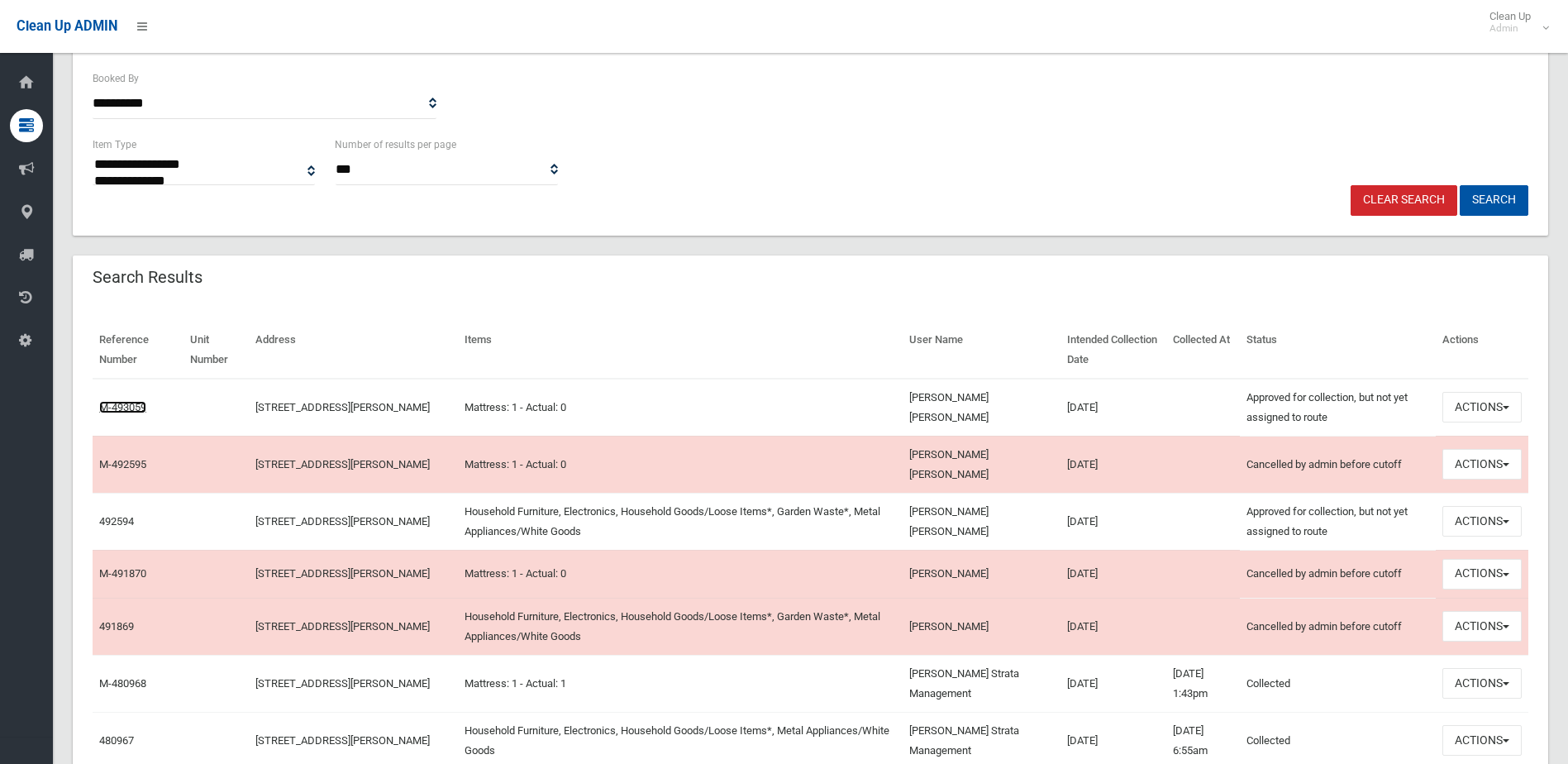
click at [138, 406] on link "M-493059" at bounding box center [123, 407] width 47 height 12
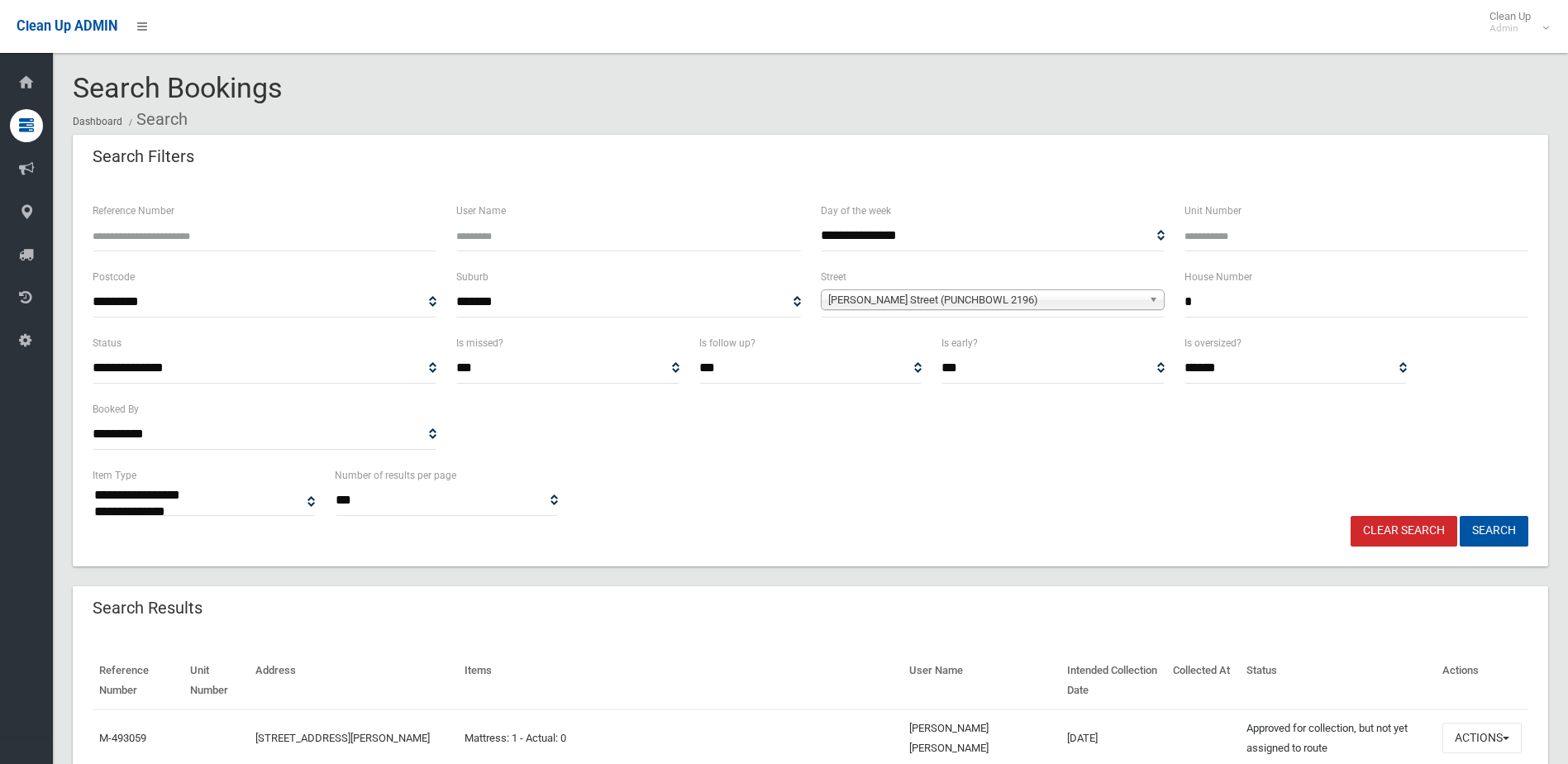
drag, startPoint x: 1188, startPoint y: 296, endPoint x: 1247, endPoint y: 306, distance: 59.8
click at [1247, 306] on input "*" at bounding box center [1356, 302] width 344 height 30
click at [1223, 298] on input "*" at bounding box center [1356, 302] width 344 height 30
type input "**"
click at [1026, 297] on span "Viola Street (PUNCHBOWL 2196)" at bounding box center [985, 300] width 314 height 20
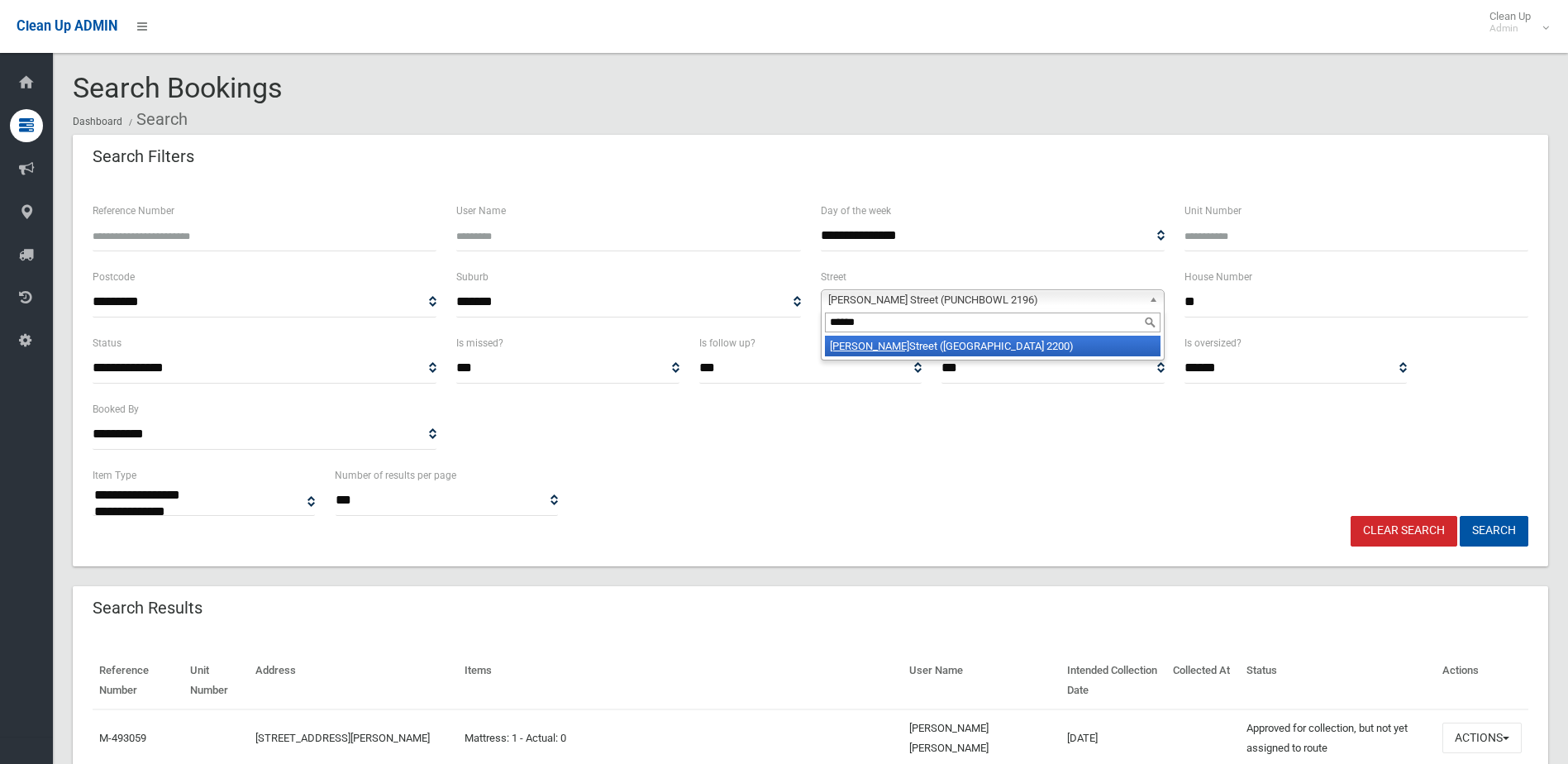
type input "******"
click at [1030, 347] on li "Leemon Street (CONDELL PARK 2200)" at bounding box center [992, 346] width 336 height 20
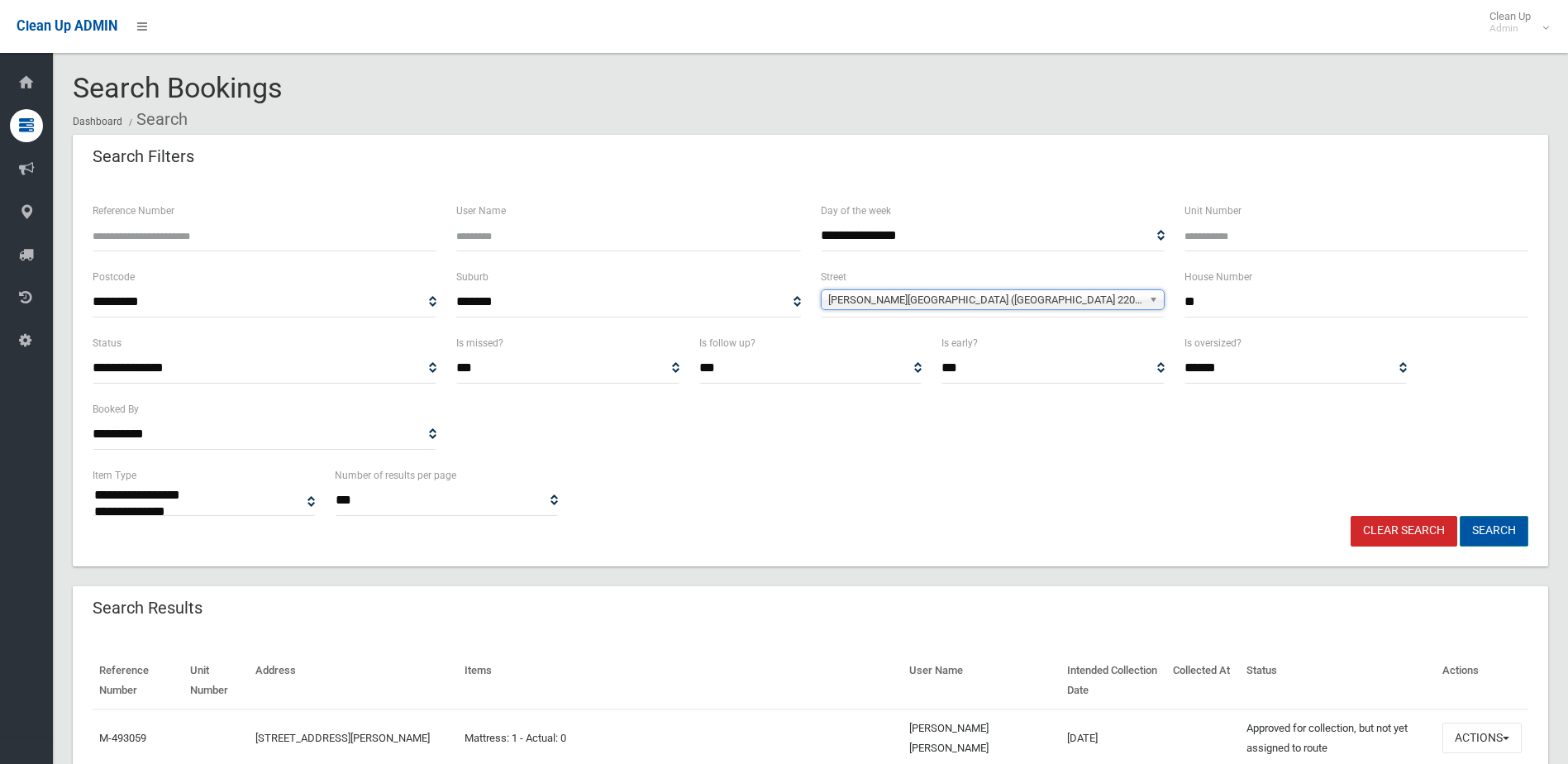
click at [1479, 531] on button "Search" at bounding box center [1493, 531] width 68 height 30
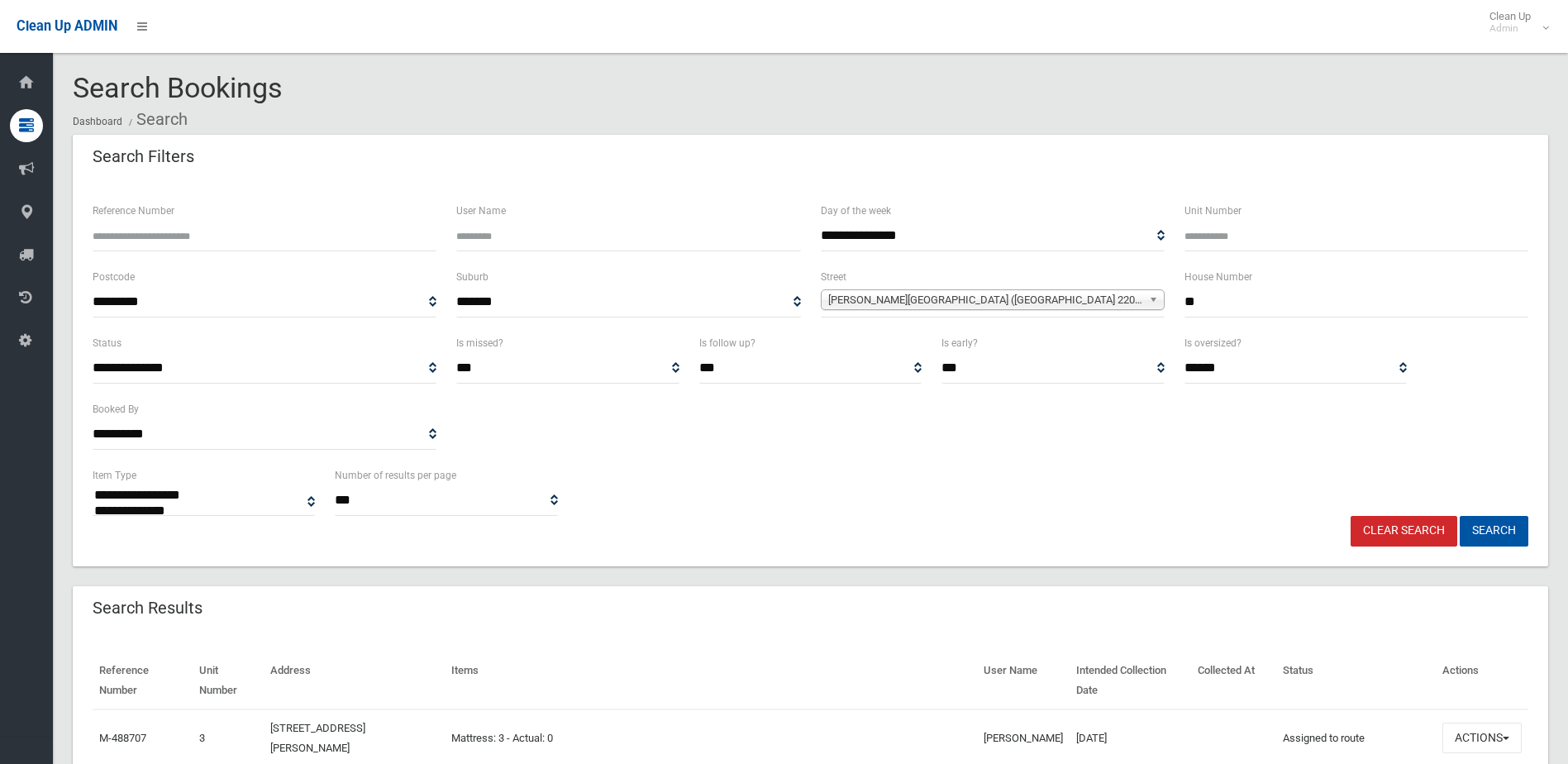
select select
click at [1482, 528] on button "Search" at bounding box center [1493, 531] width 68 height 30
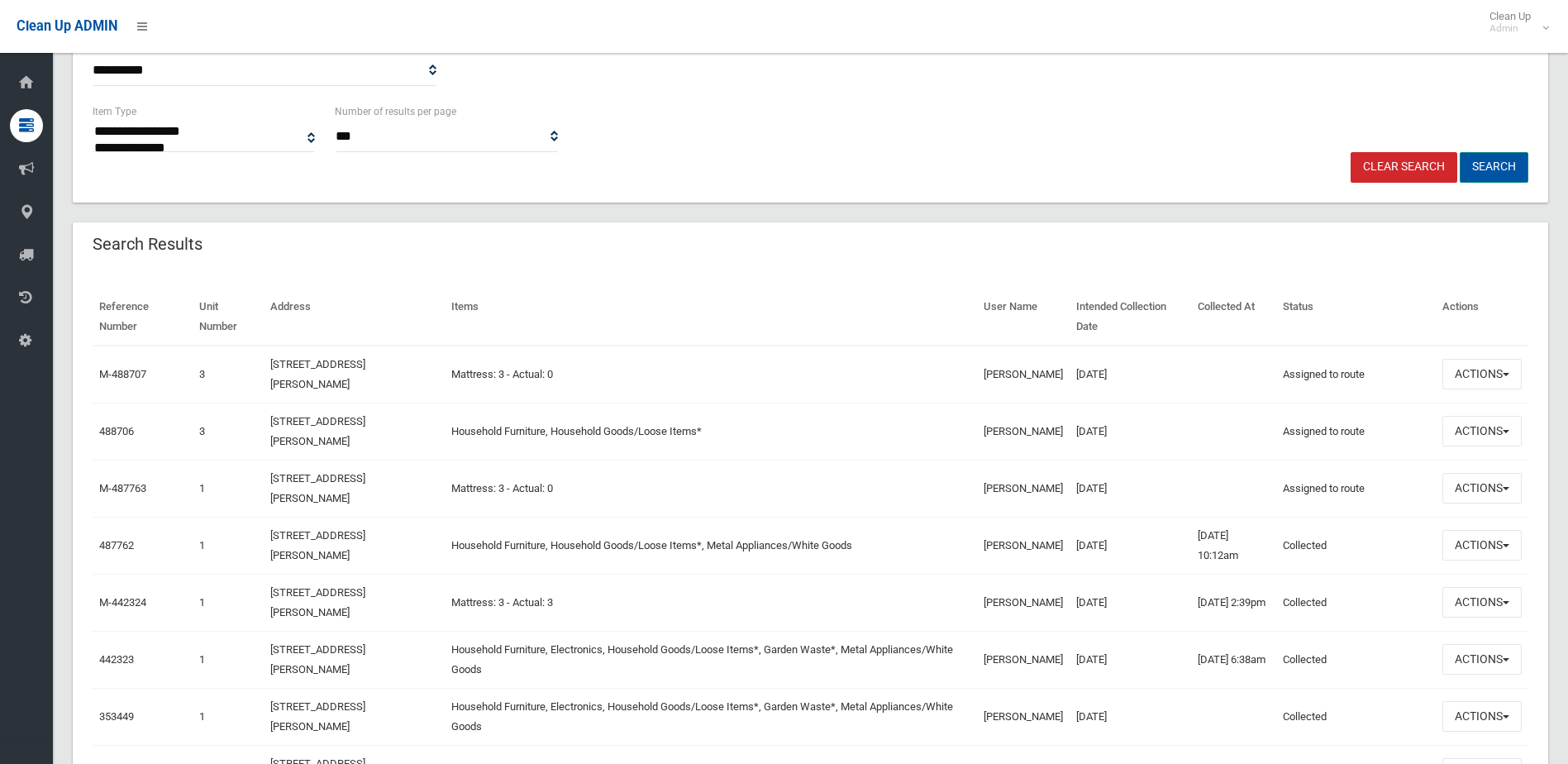
scroll to position [413, 0]
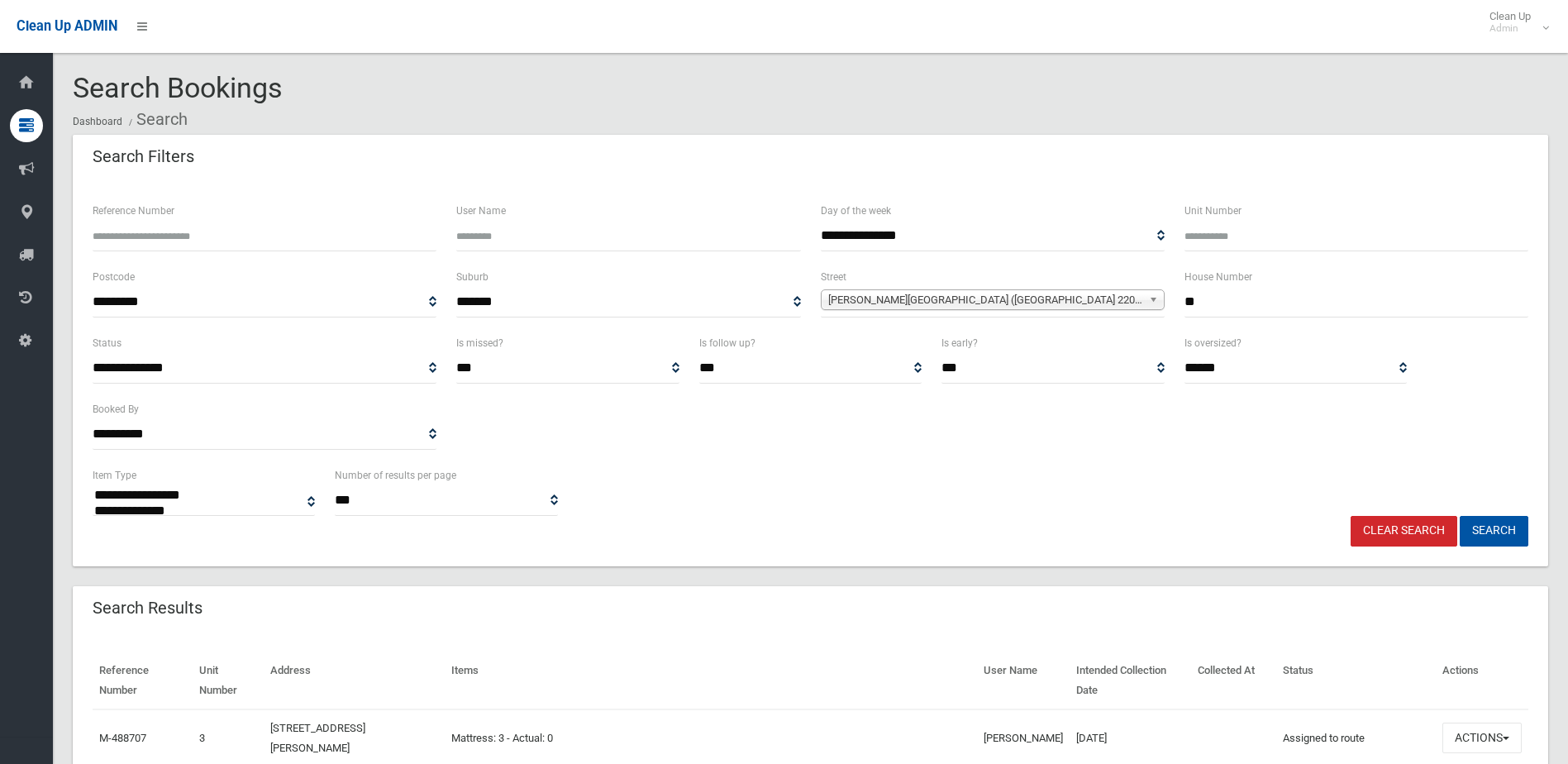
select select
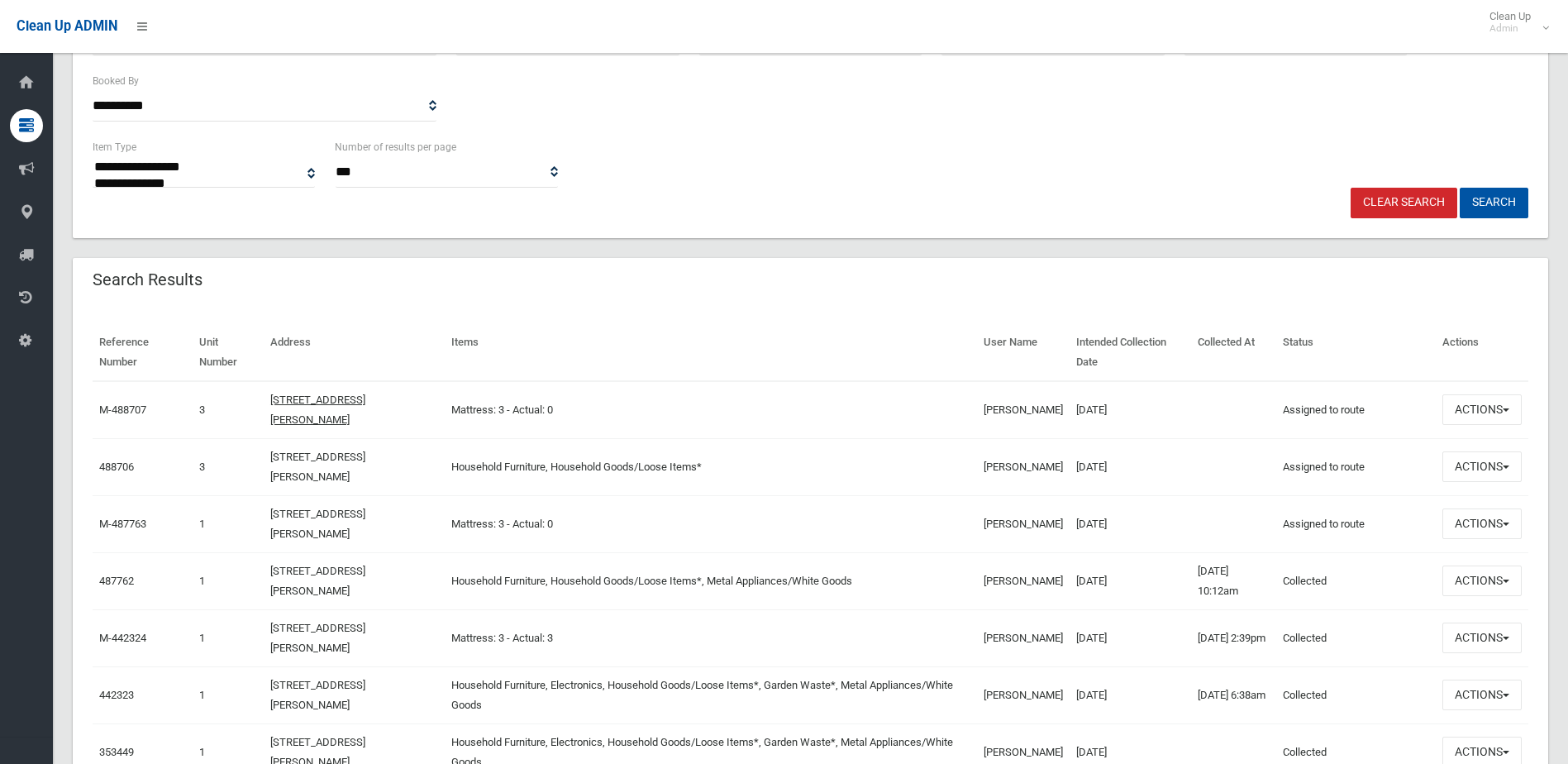
scroll to position [404, 0]
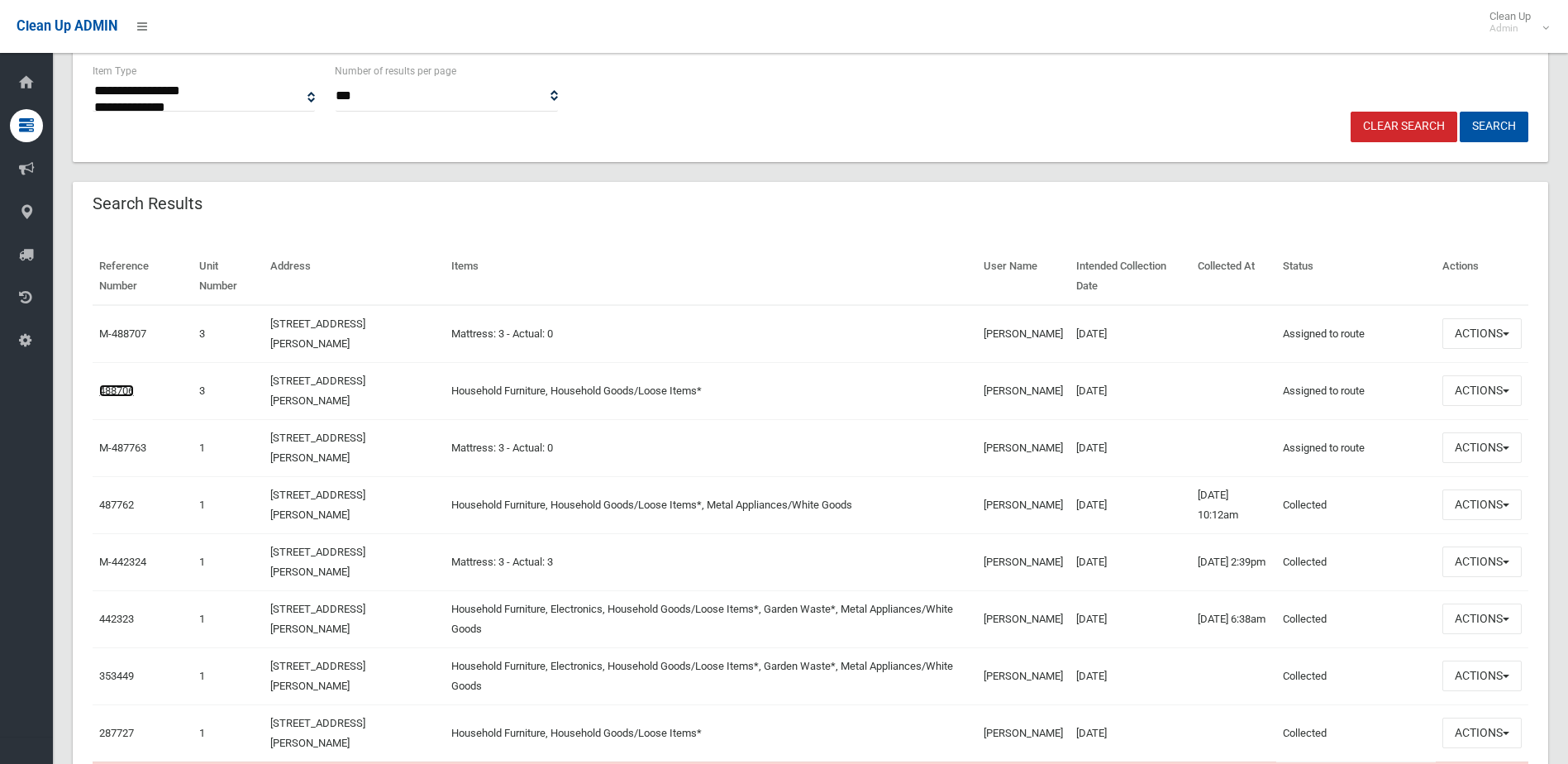
click at [126, 388] on link "488706" at bounding box center [117, 390] width 35 height 12
